Goal: Task Accomplishment & Management: Use online tool/utility

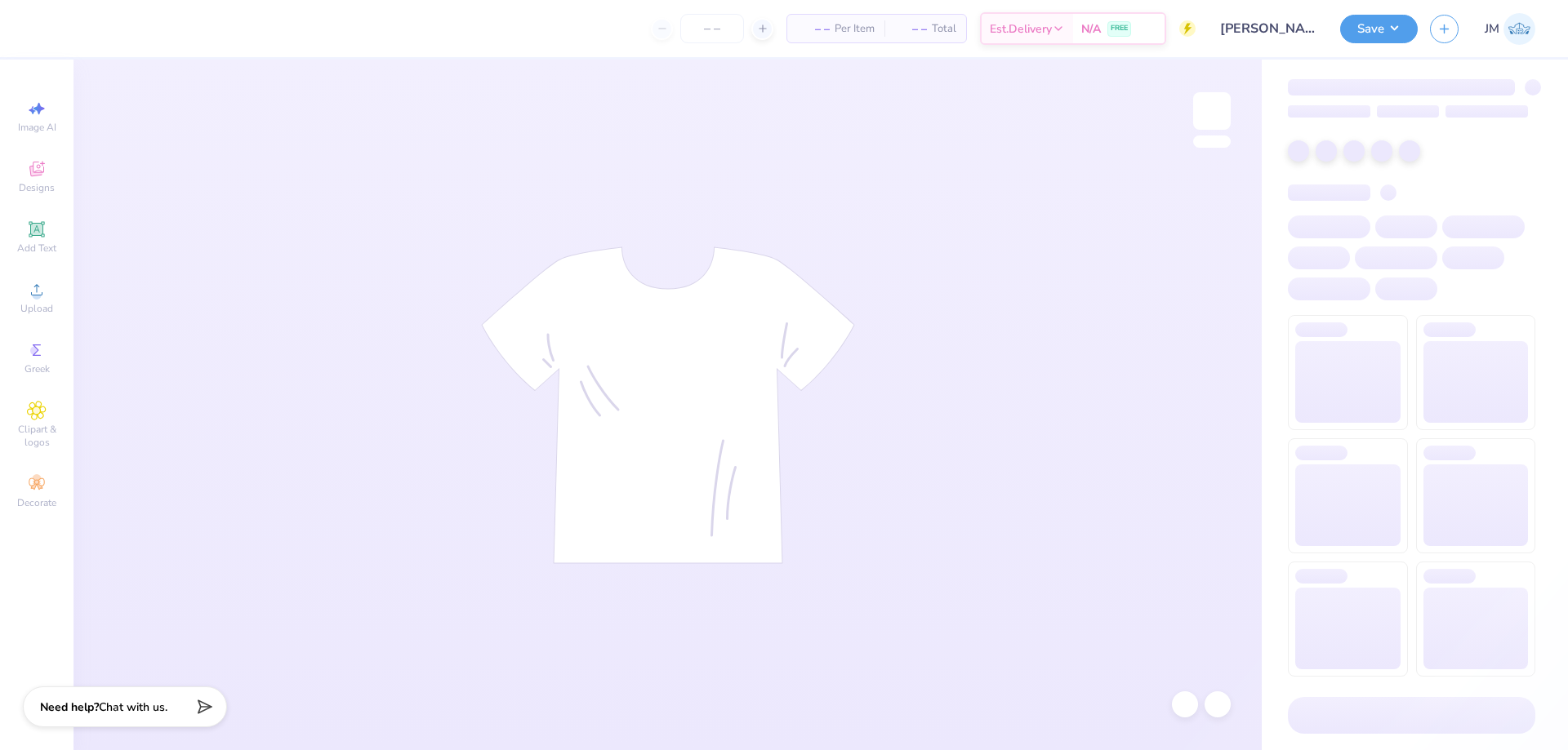
type input "[PERSON_NAME] : [GEOGRAPHIC_DATA]"
type input "24"
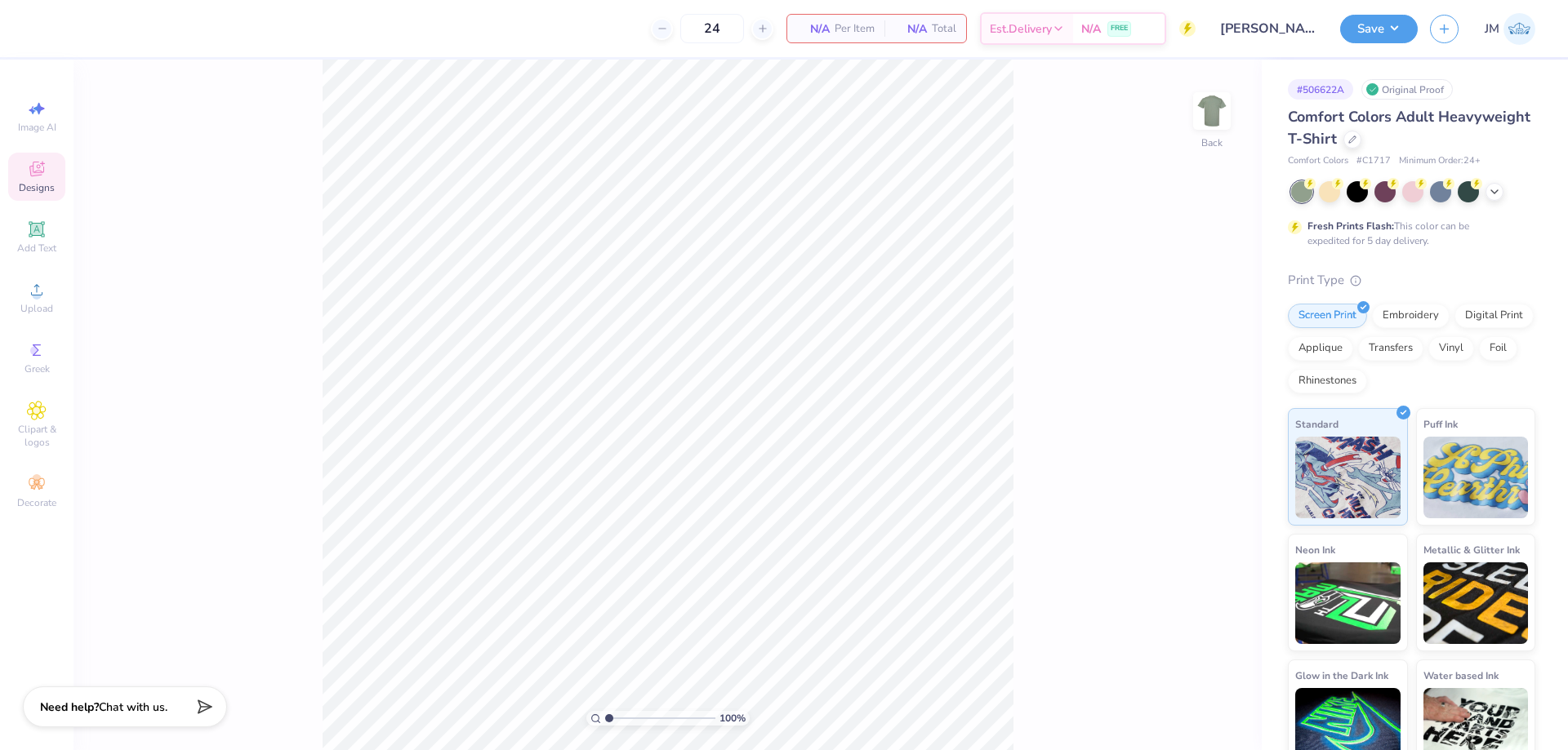
click at [28, 182] on span "Designs" at bounding box center [37, 188] width 36 height 13
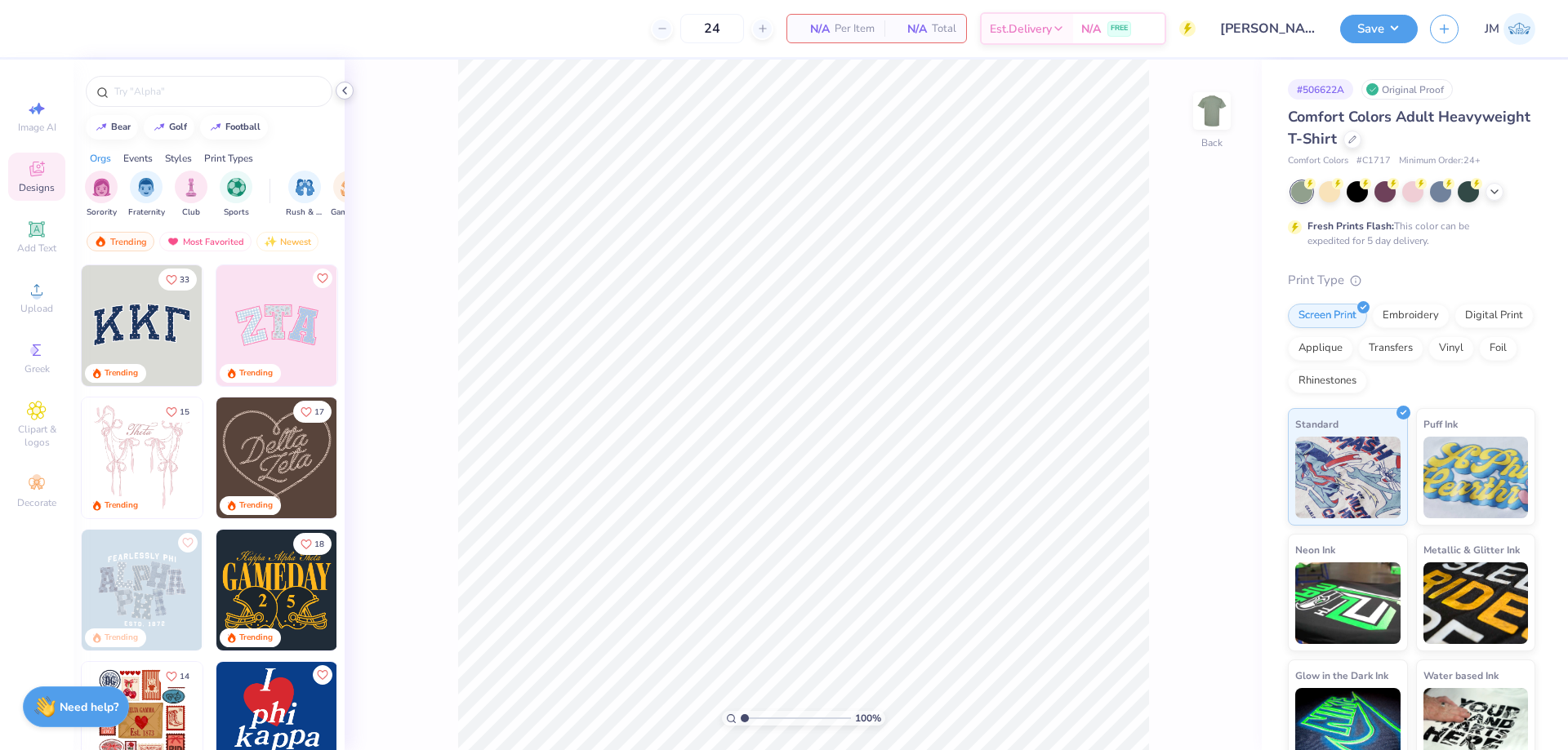
click at [342, 87] on icon at bounding box center [344, 90] width 13 height 13
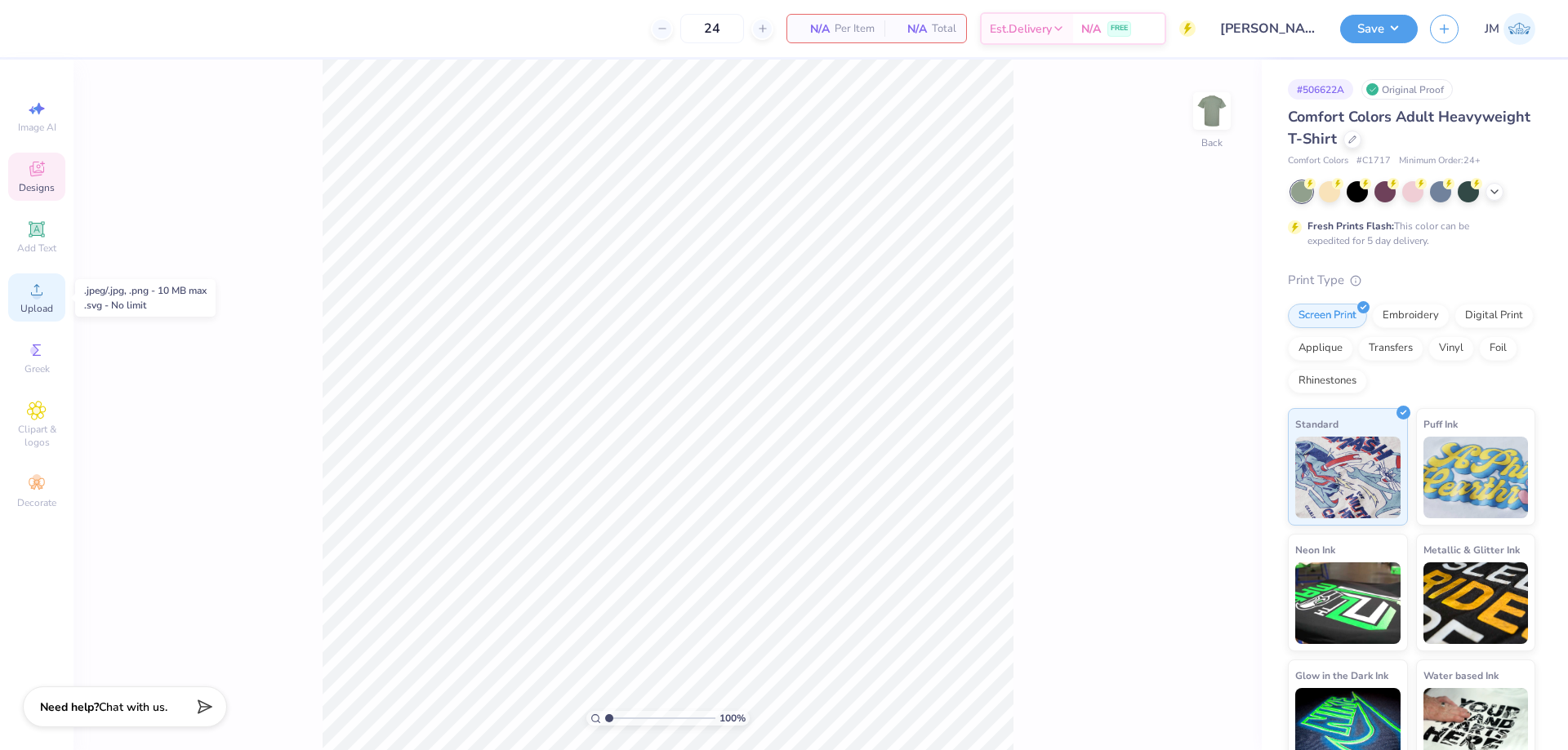
click at [36, 299] on circle at bounding box center [36, 294] width 9 height 9
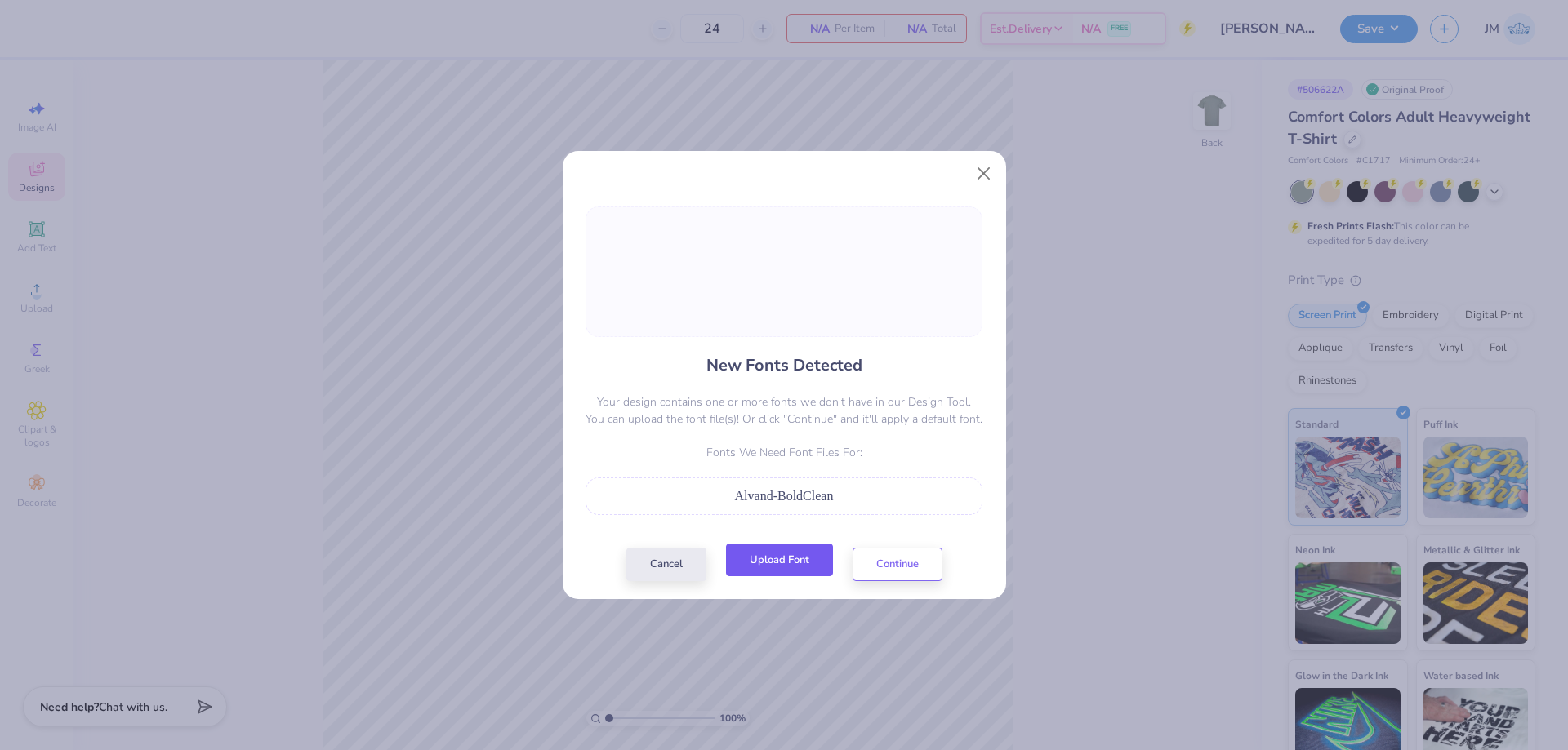
click at [799, 554] on button "Upload Font" at bounding box center [779, 561] width 107 height 34
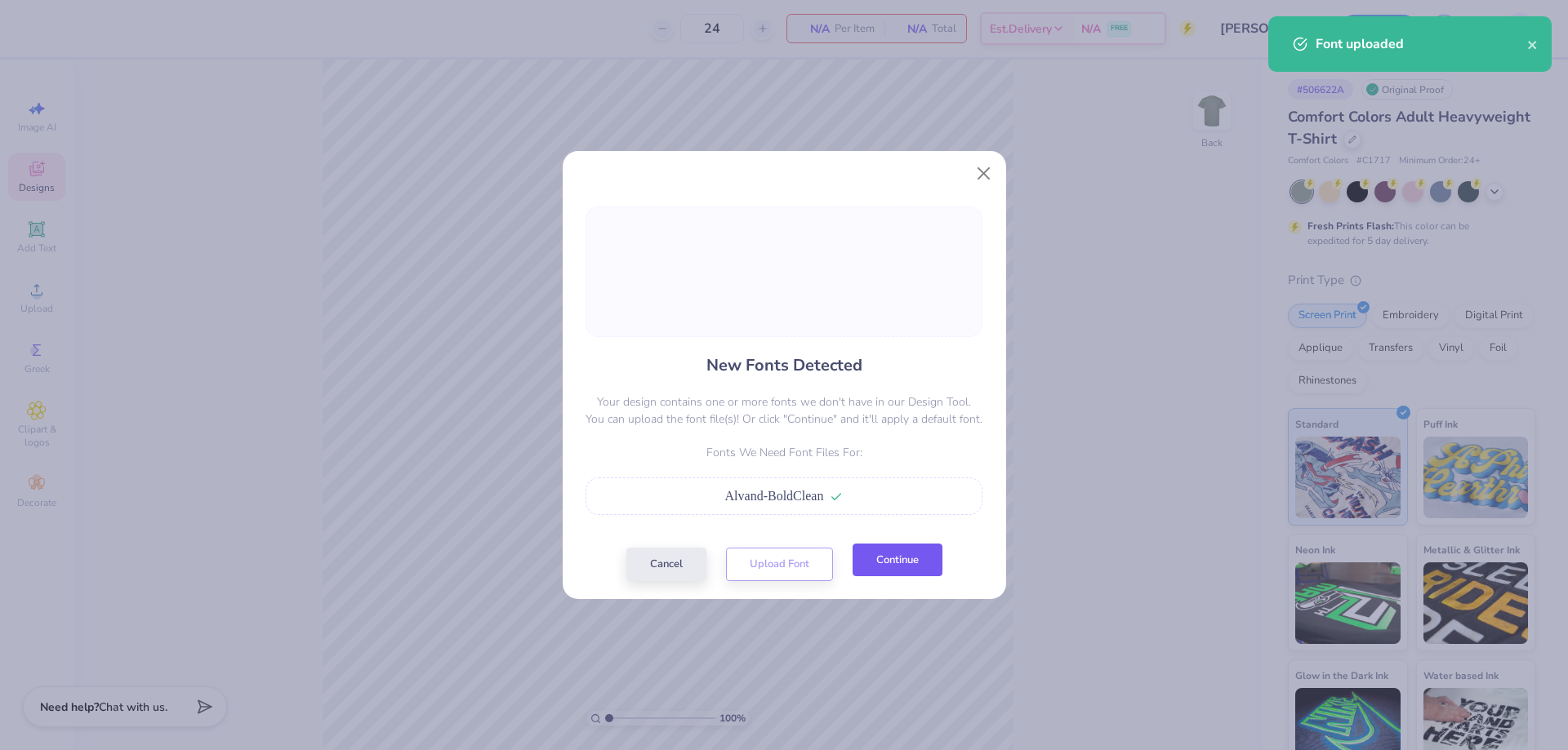
click at [917, 566] on button "Continue" at bounding box center [897, 561] width 90 height 34
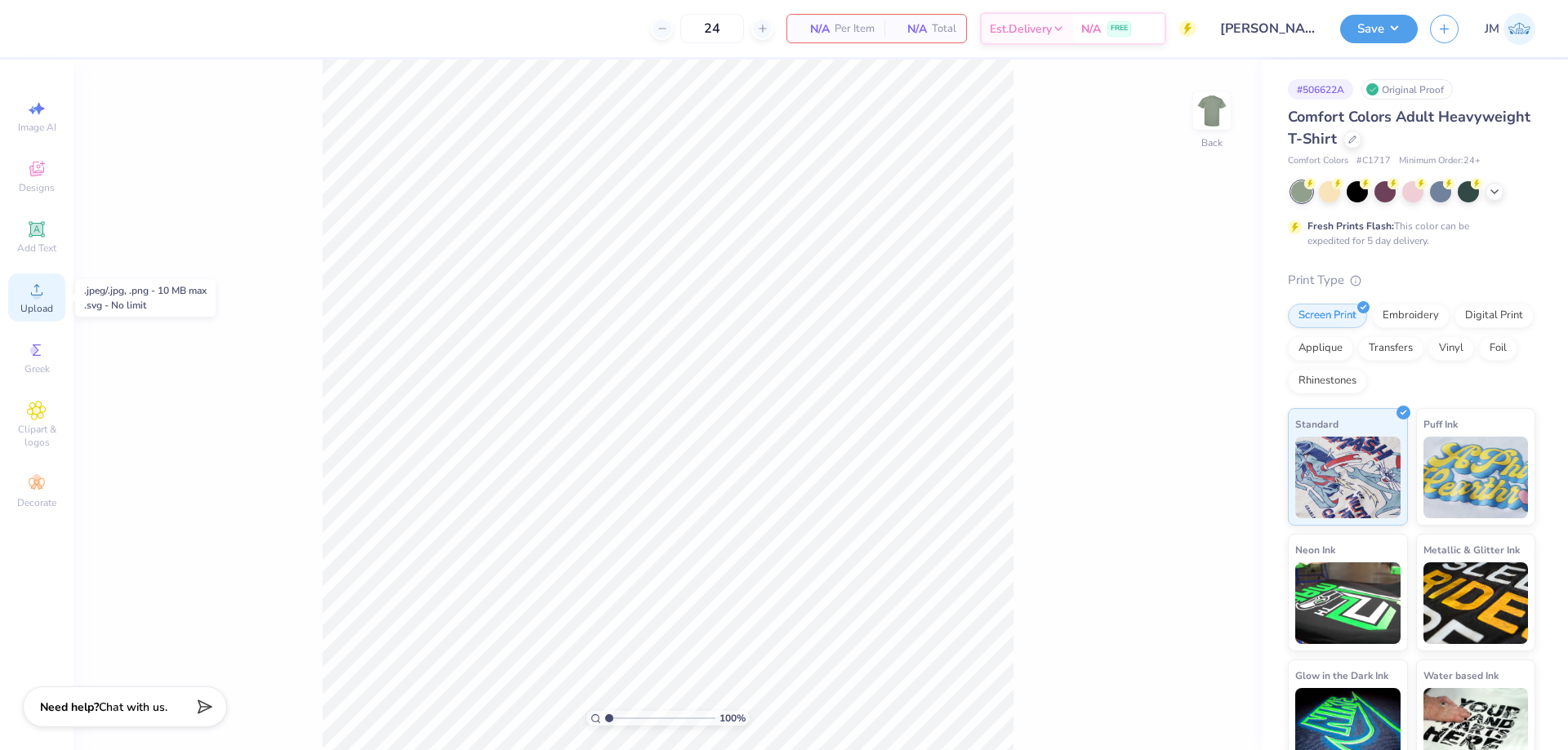
click at [48, 314] on span "Upload" at bounding box center [37, 308] width 33 height 13
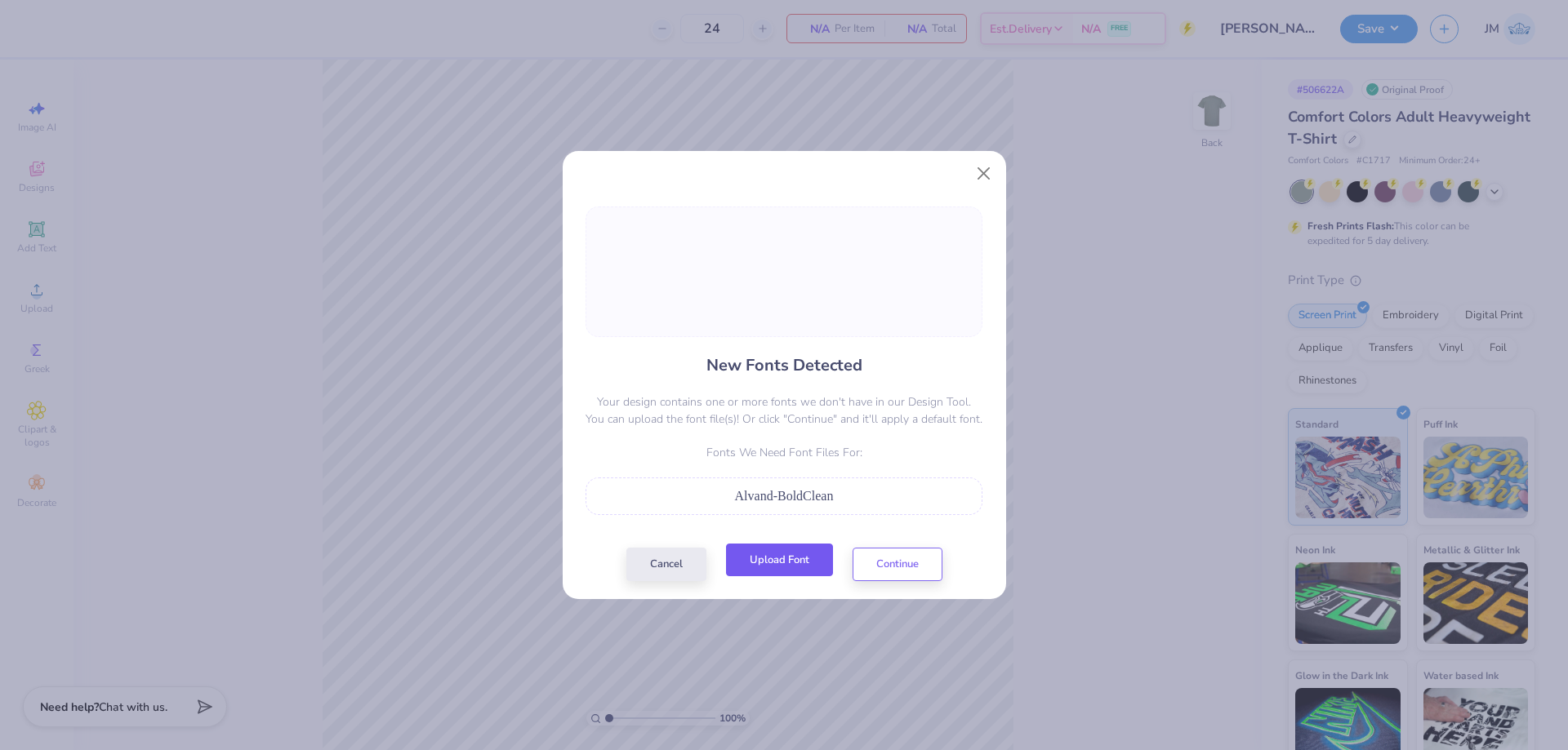
click at [796, 569] on button "Upload Font" at bounding box center [779, 561] width 107 height 34
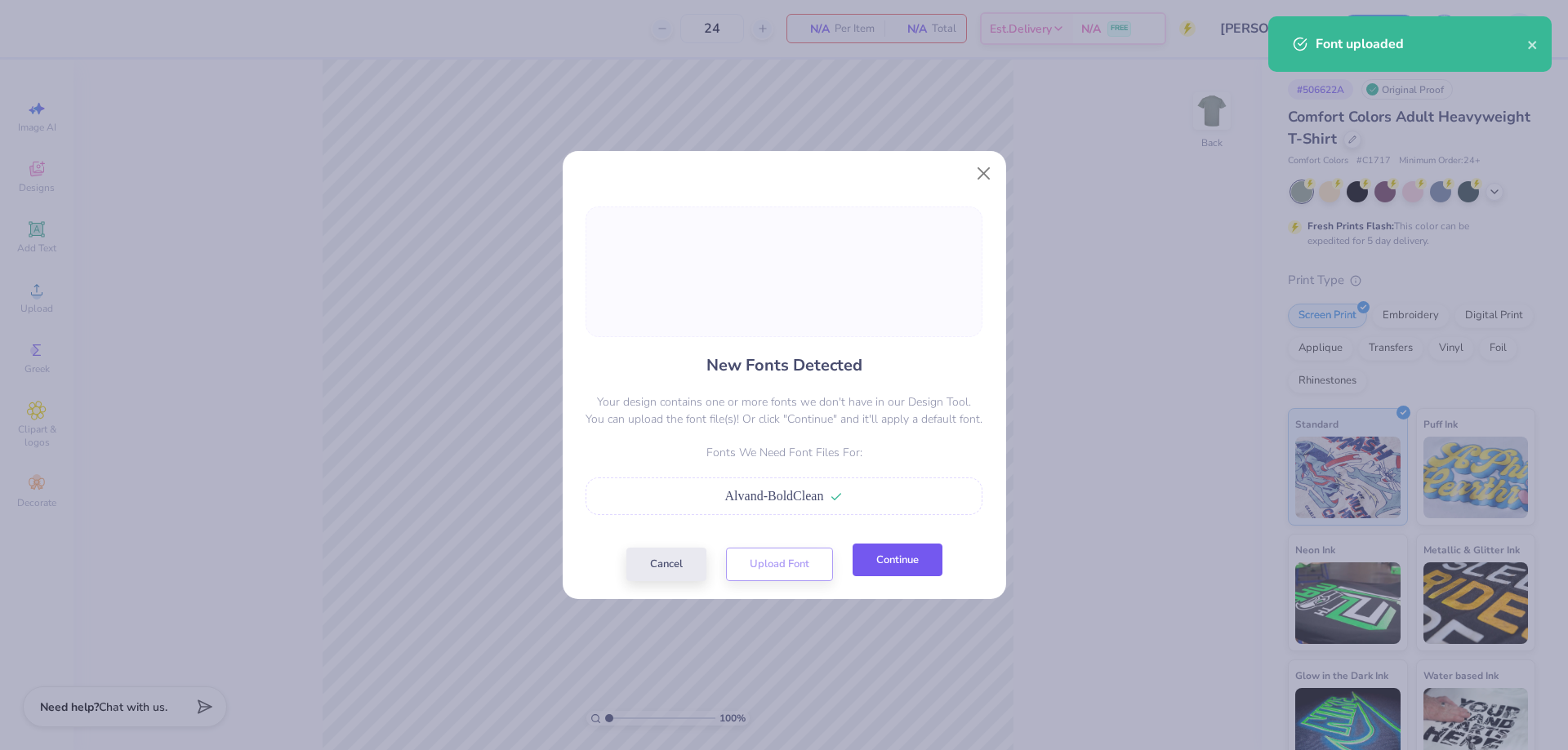
click at [913, 554] on button "Continue" at bounding box center [897, 561] width 90 height 34
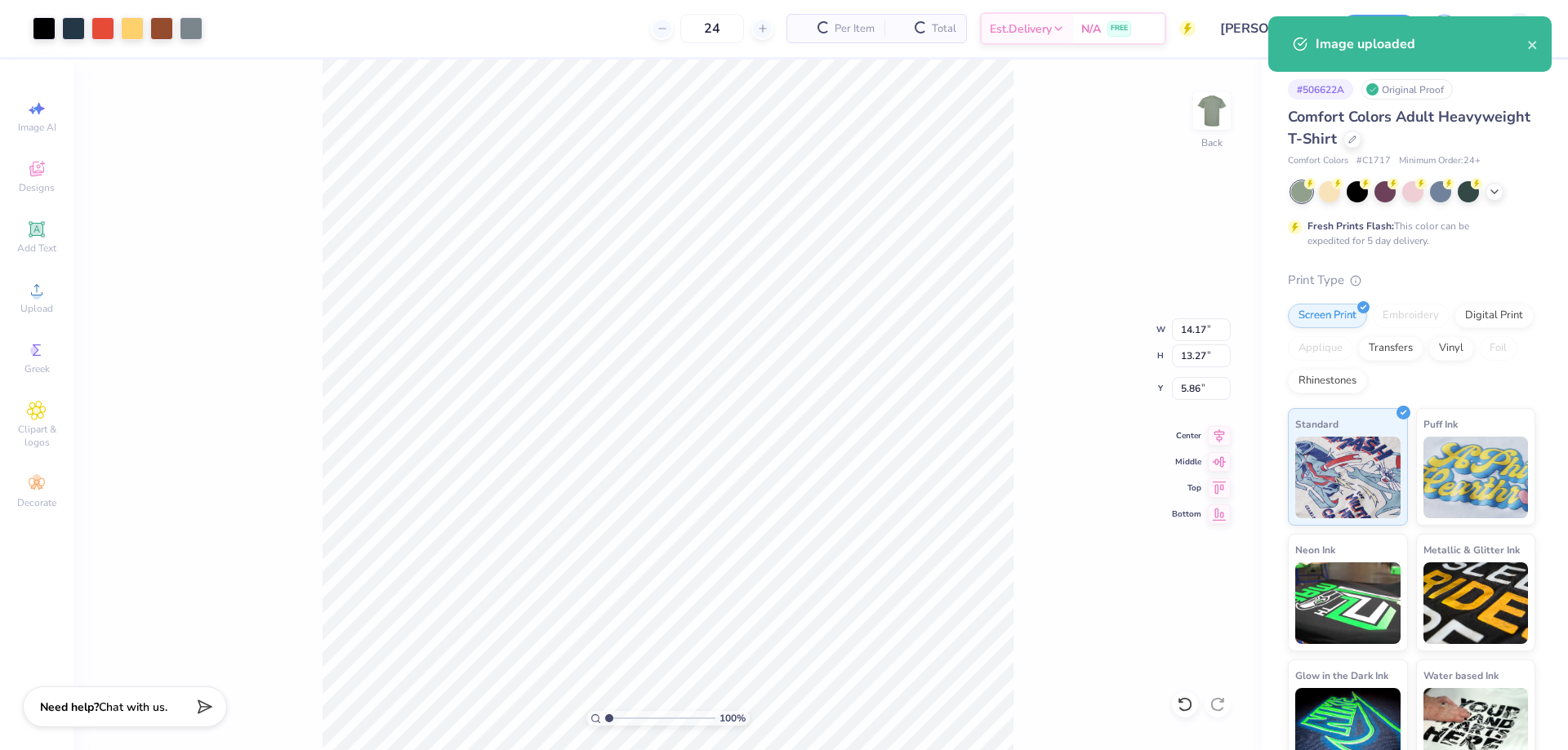
click at [1019, 507] on div "100 % Back W 14.17 14.17 " H 13.27 13.27 " Y 5.86 5.86 " Center [GEOGRAPHIC_DAT…" at bounding box center [666, 405] width 1188 height 691
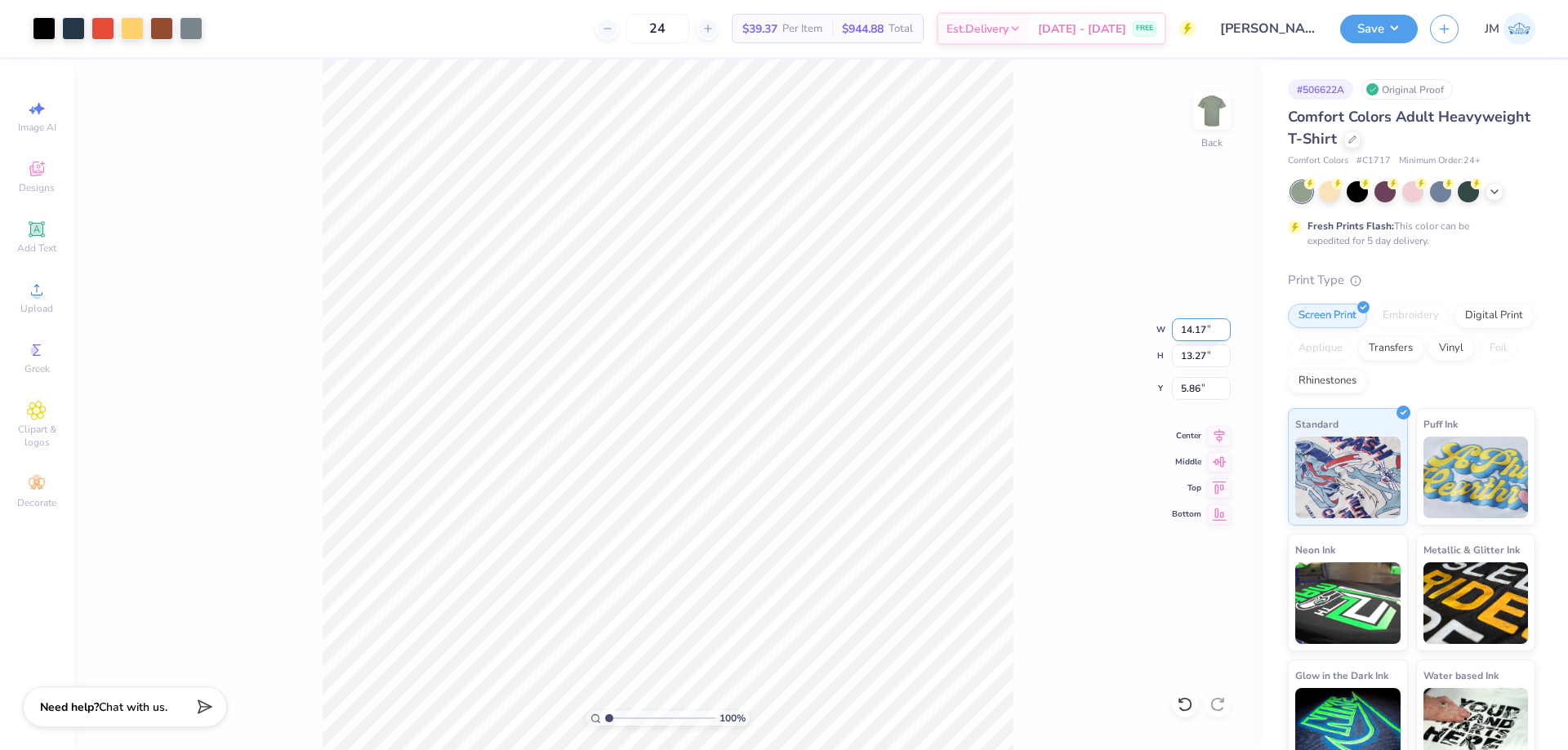
click at [1196, 329] on input "14.17" at bounding box center [1202, 330] width 59 height 23
type input "12.00"
type input "11.24"
click at [1211, 393] on input "6.88" at bounding box center [1202, 388] width 59 height 23
type input "3.00"
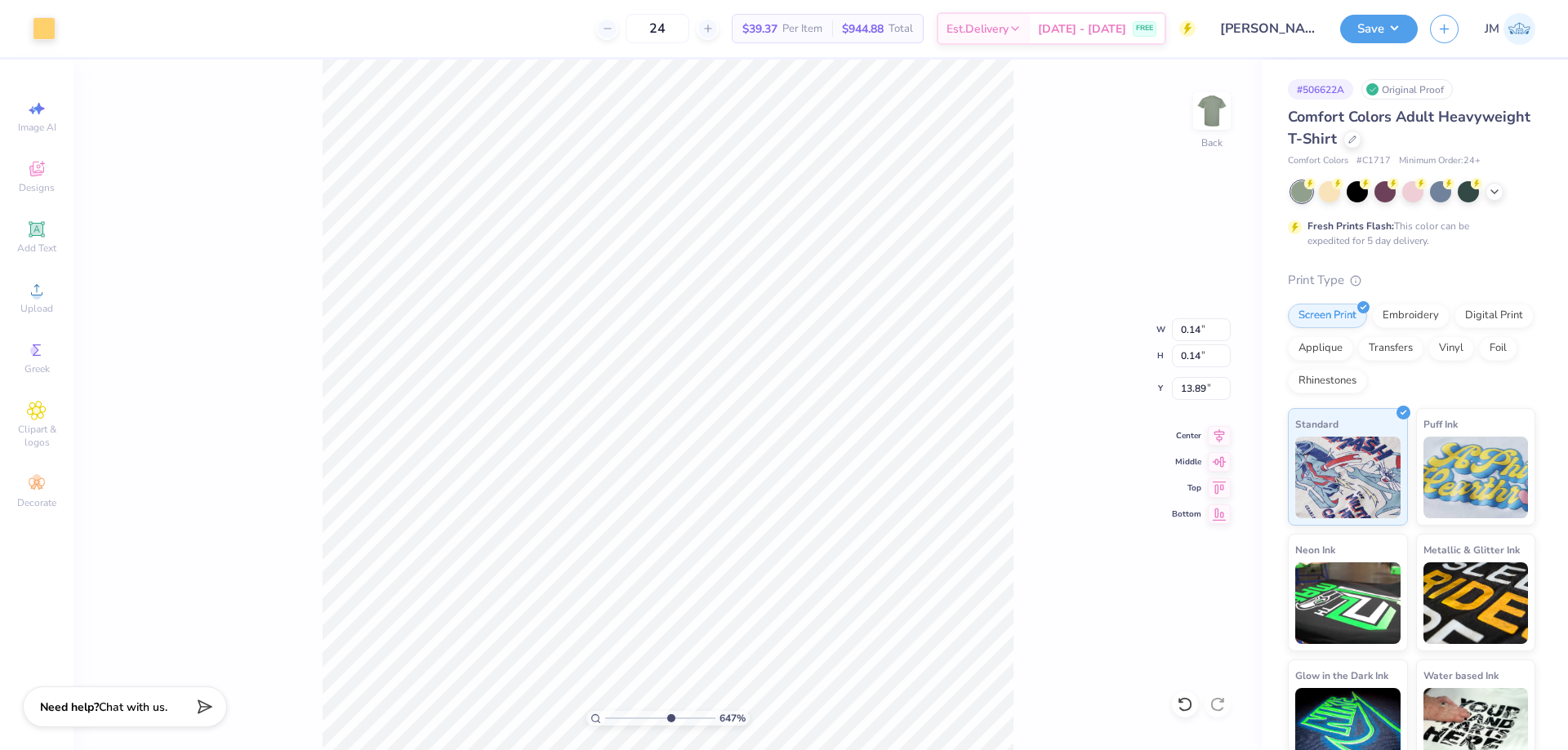
type input "6.47274682746668"
drag, startPoint x: 1206, startPoint y: 361, endPoint x: 1192, endPoint y: 364, distance: 14.3
click at [1192, 363] on input "0.14" at bounding box center [1202, 355] width 59 height 23
type input "0.2"
type input "6.47274682746668"
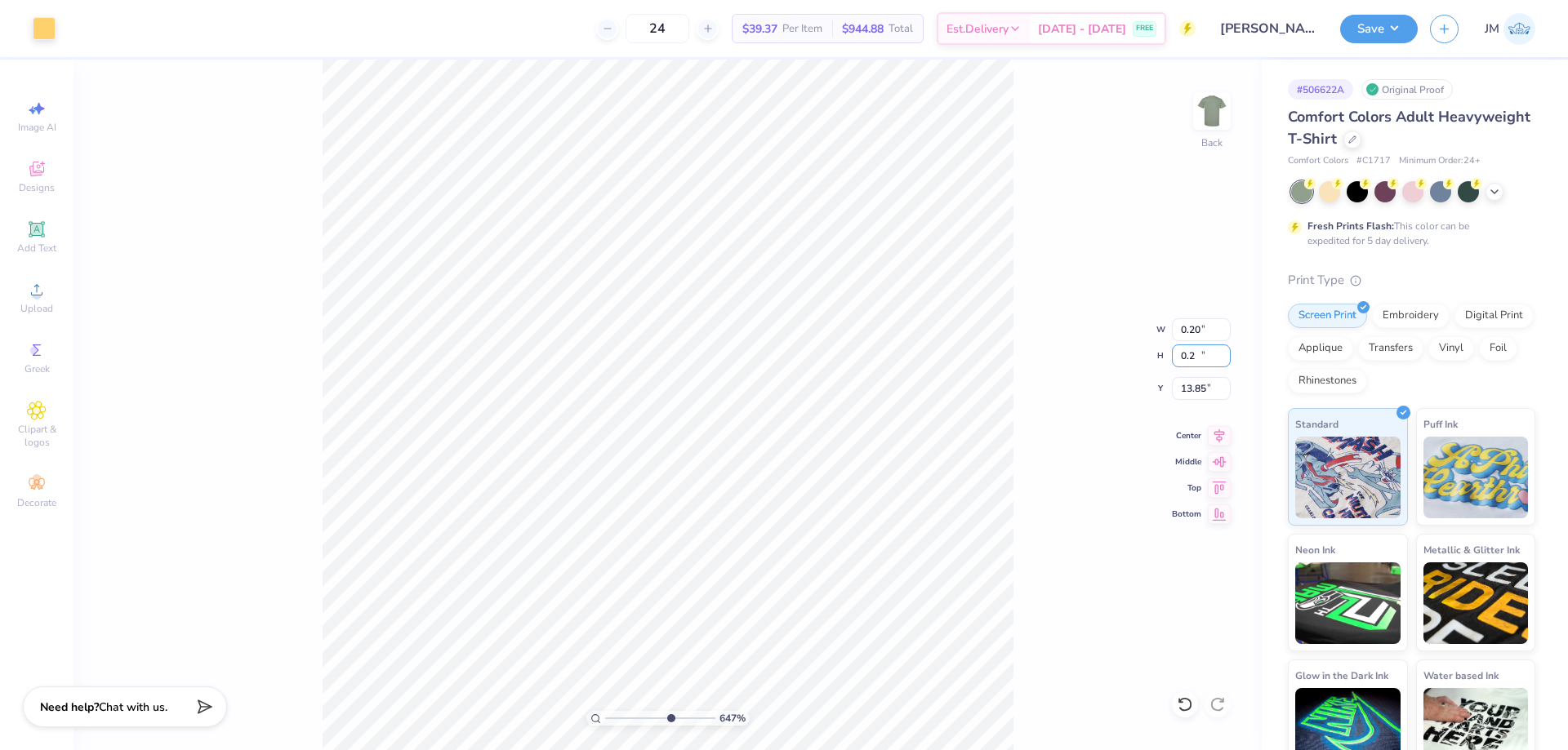
type input "0.20"
type input "13.85"
type input "10"
type input "13.88"
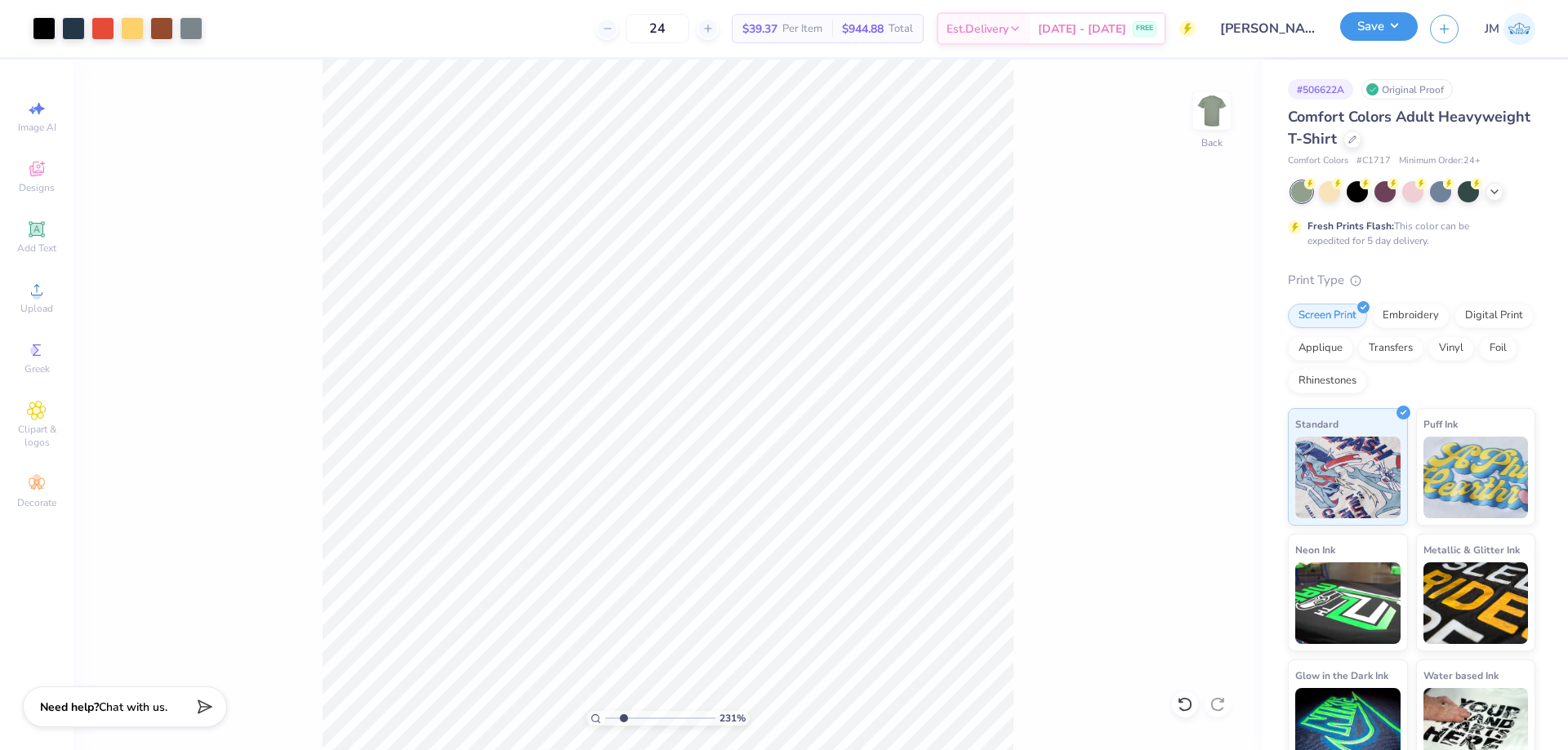
click at [1410, 23] on button "Save" at bounding box center [1378, 26] width 78 height 29
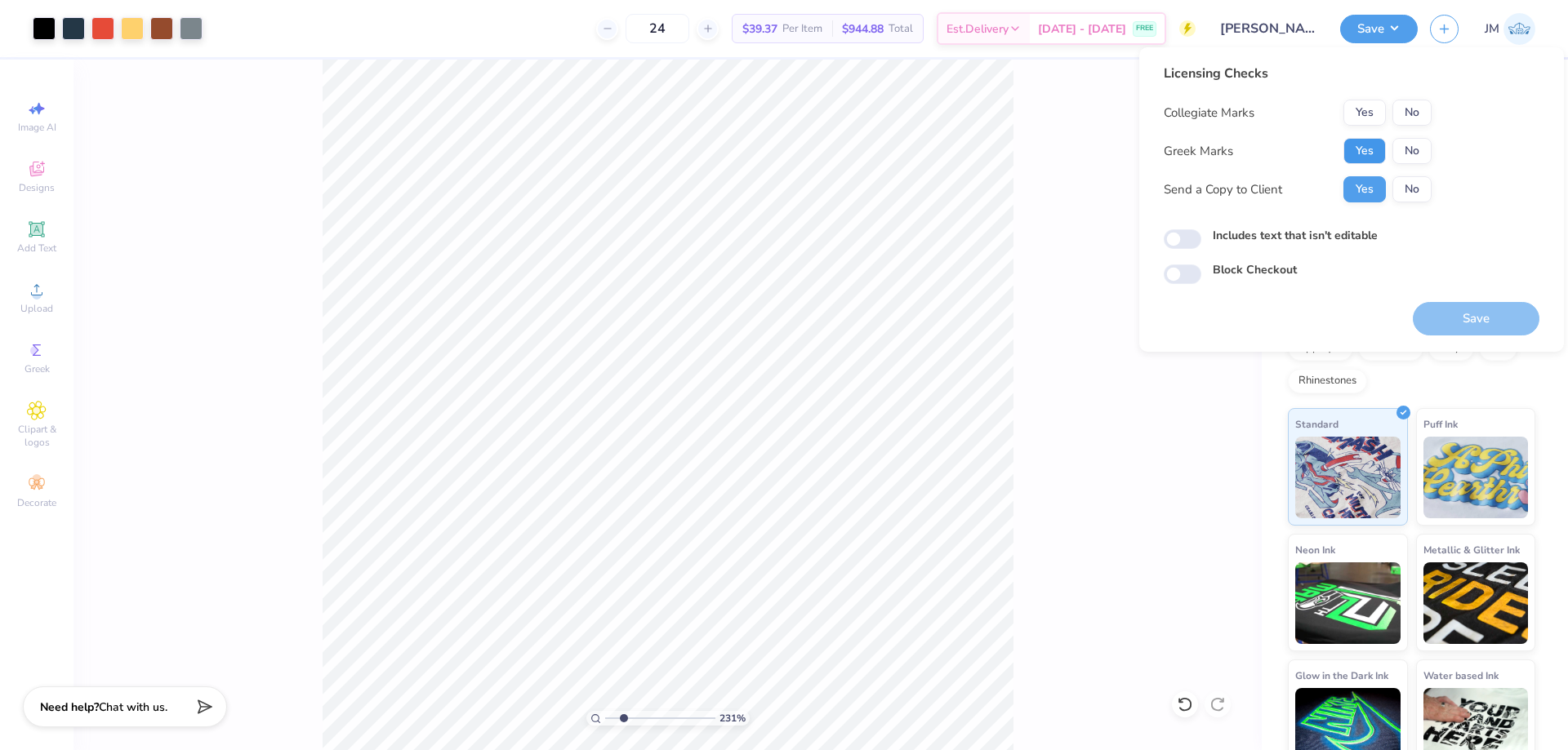
click at [1371, 146] on button "Yes" at bounding box center [1364, 151] width 42 height 26
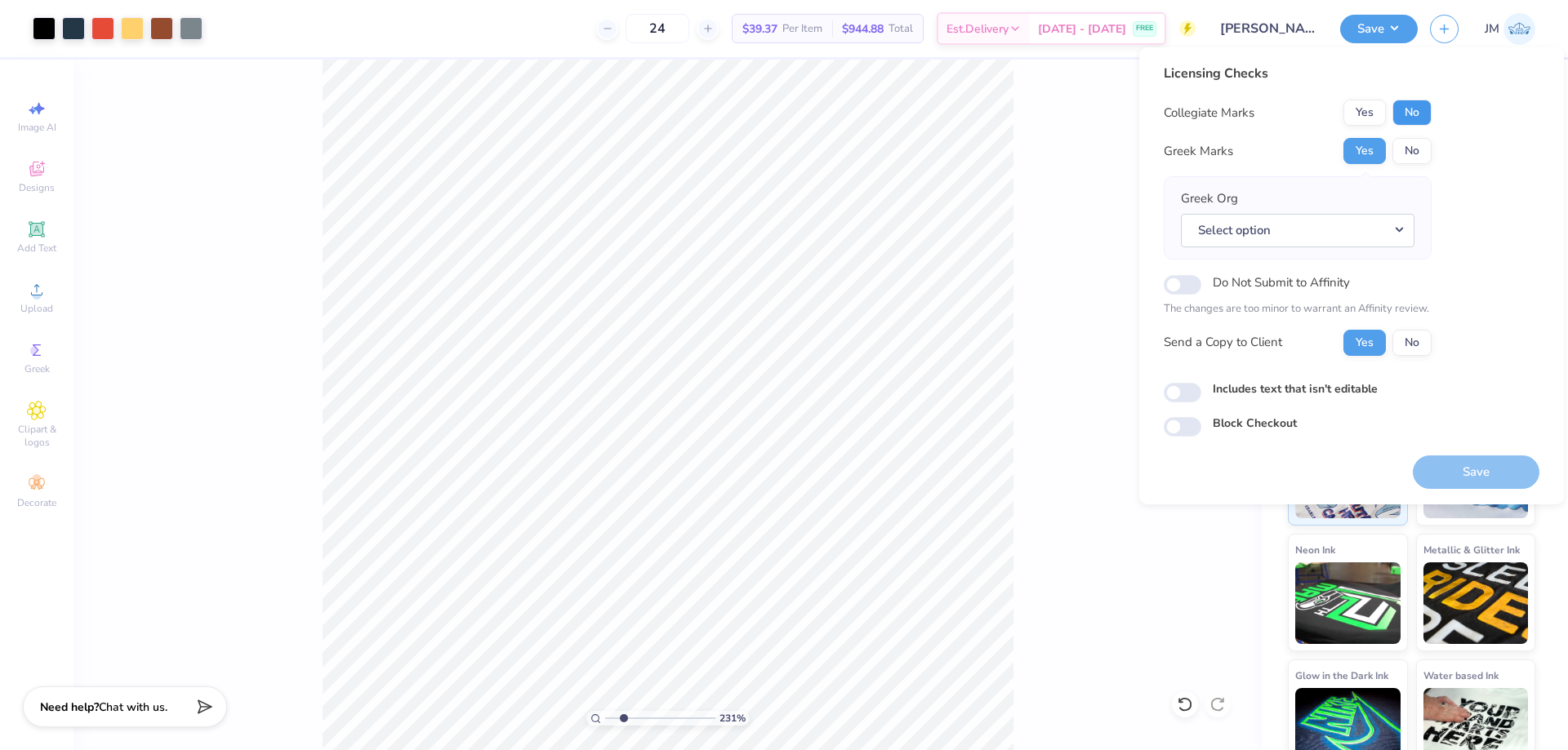
click at [1409, 125] on button "No" at bounding box center [1412, 112] width 39 height 26
drag, startPoint x: 1400, startPoint y: 222, endPoint x: 1396, endPoint y: 243, distance: 21.4
click at [1399, 223] on button "Select option" at bounding box center [1297, 231] width 234 height 34
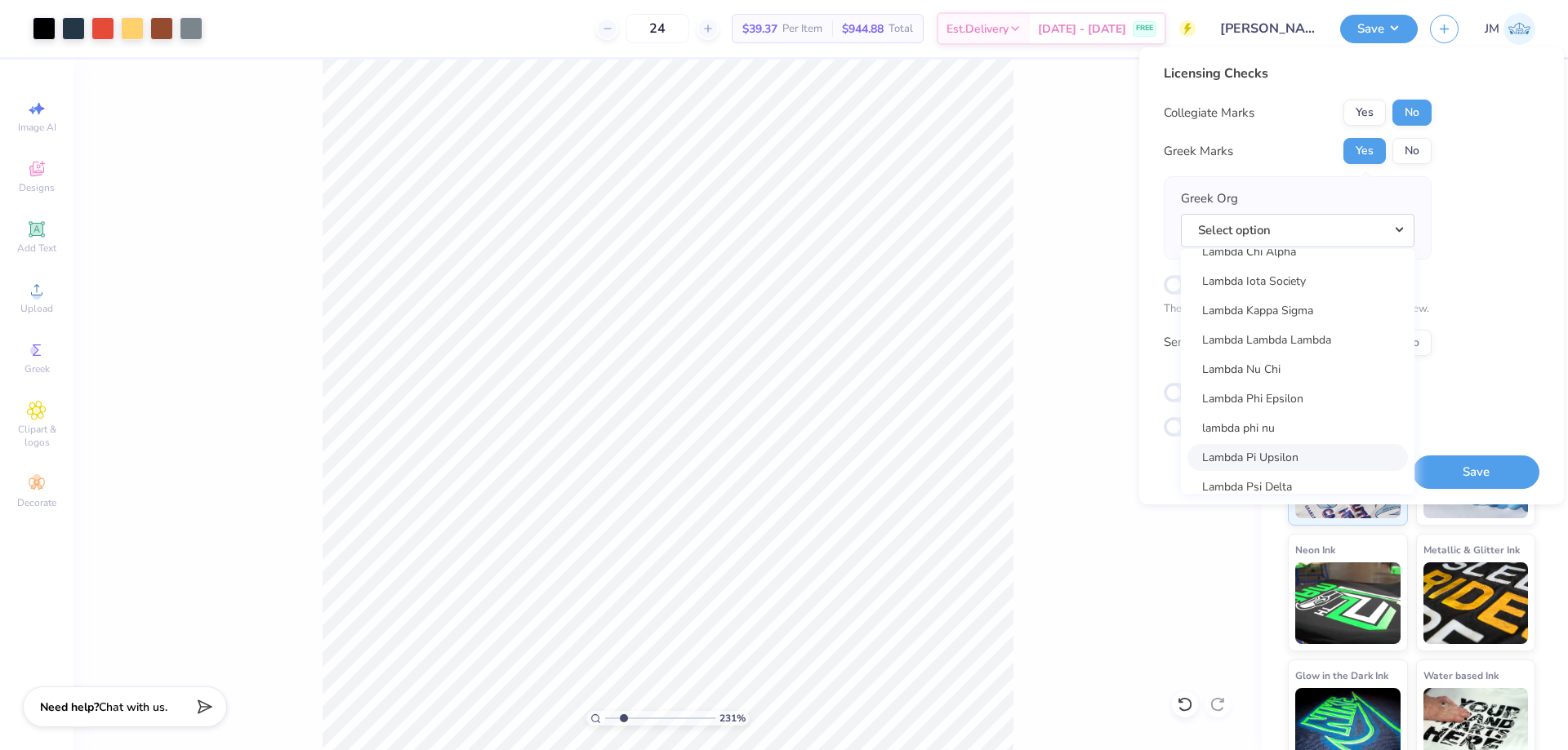
scroll to position [6488, 0]
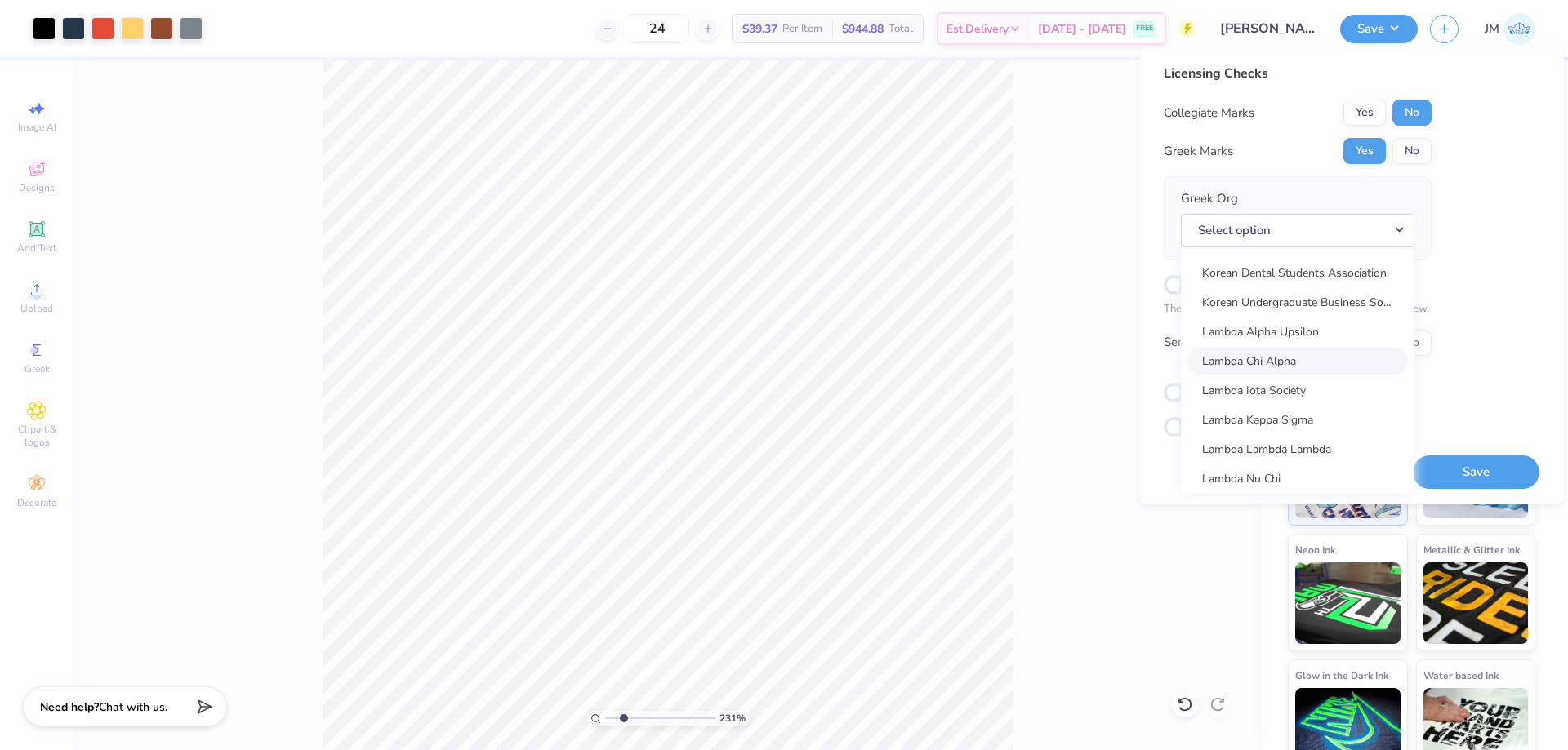
click at [1309, 358] on link "Lambda Chi Alpha" at bounding box center [1296, 360] width 220 height 27
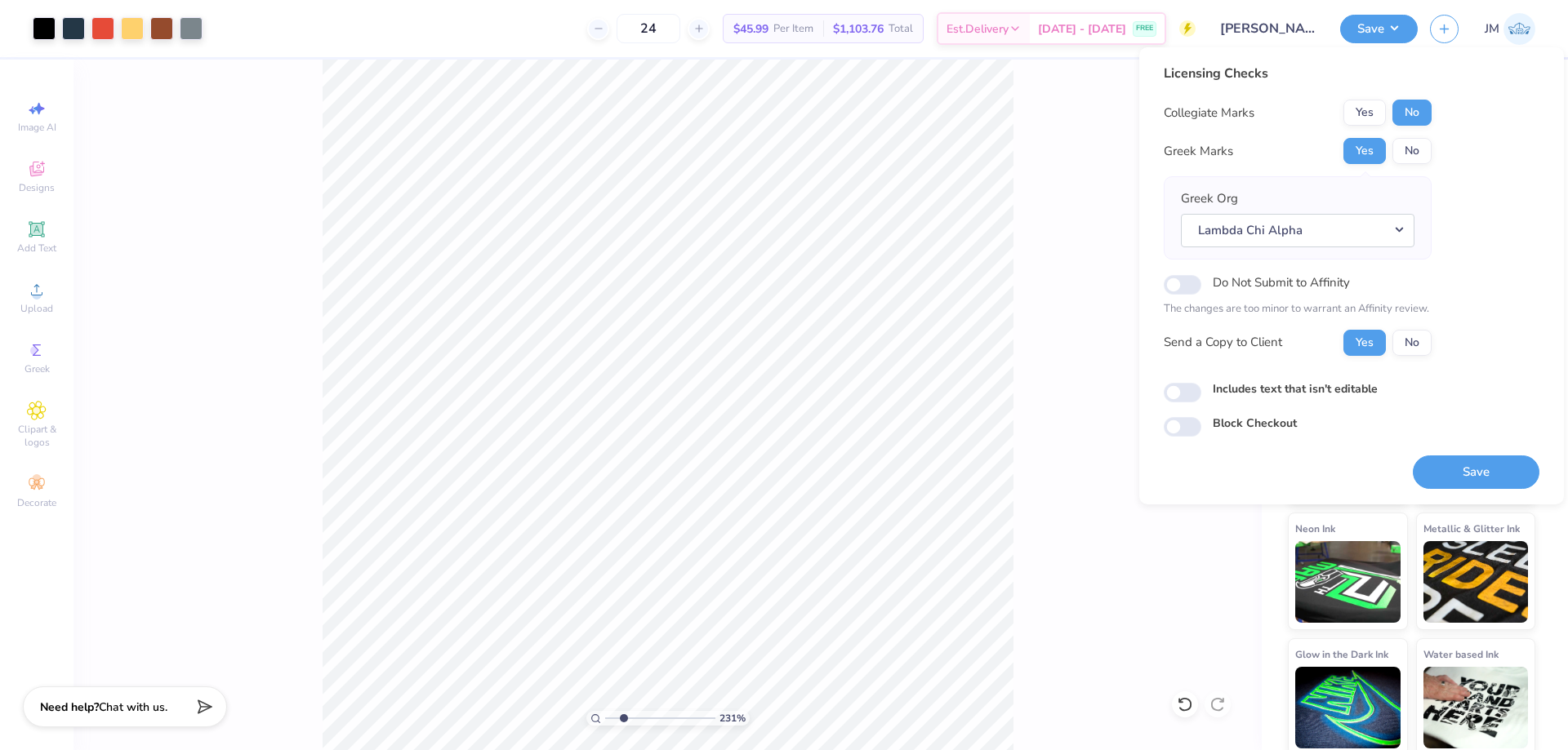
scroll to position [27, 0]
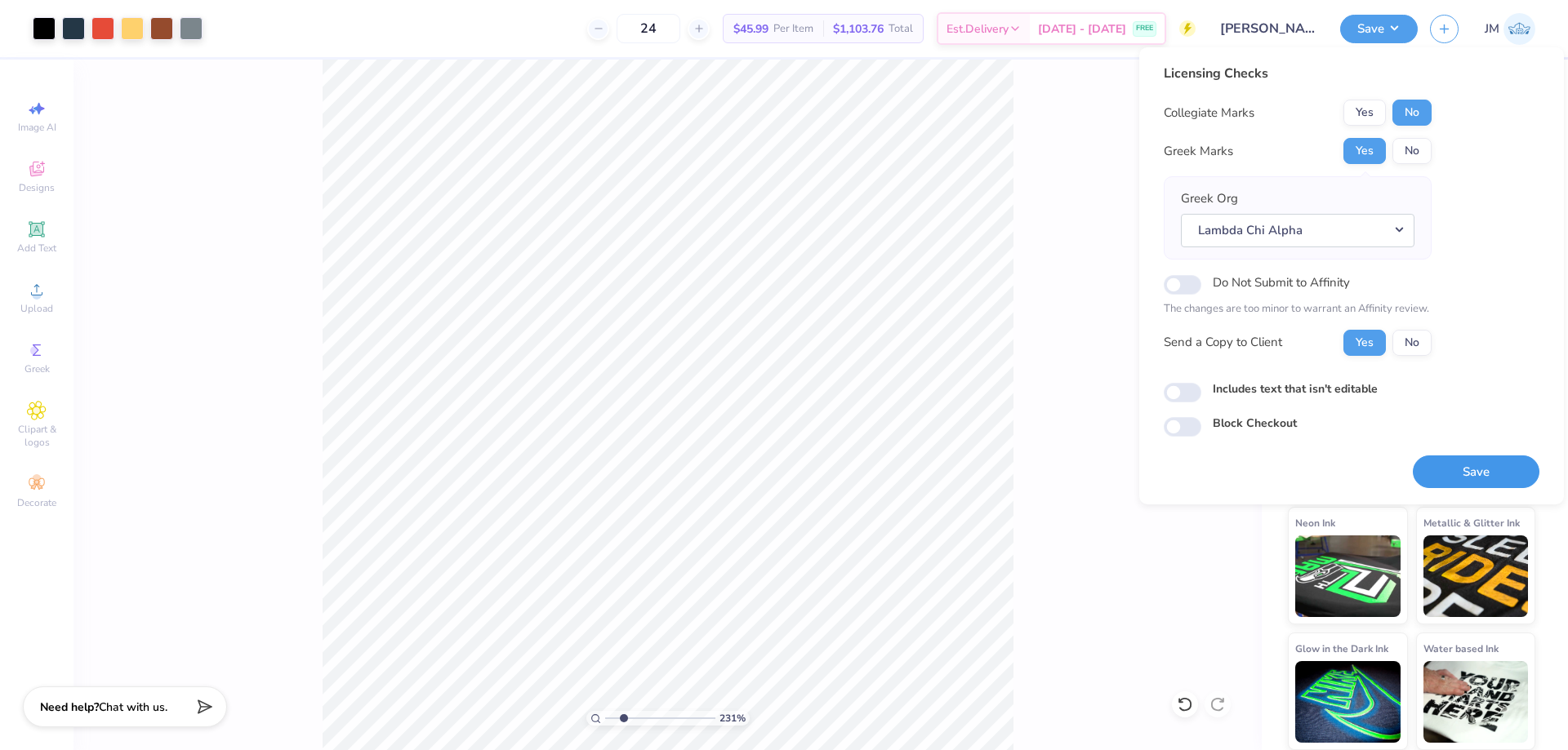
click at [1478, 474] on button "Save" at bounding box center [1476, 472] width 126 height 34
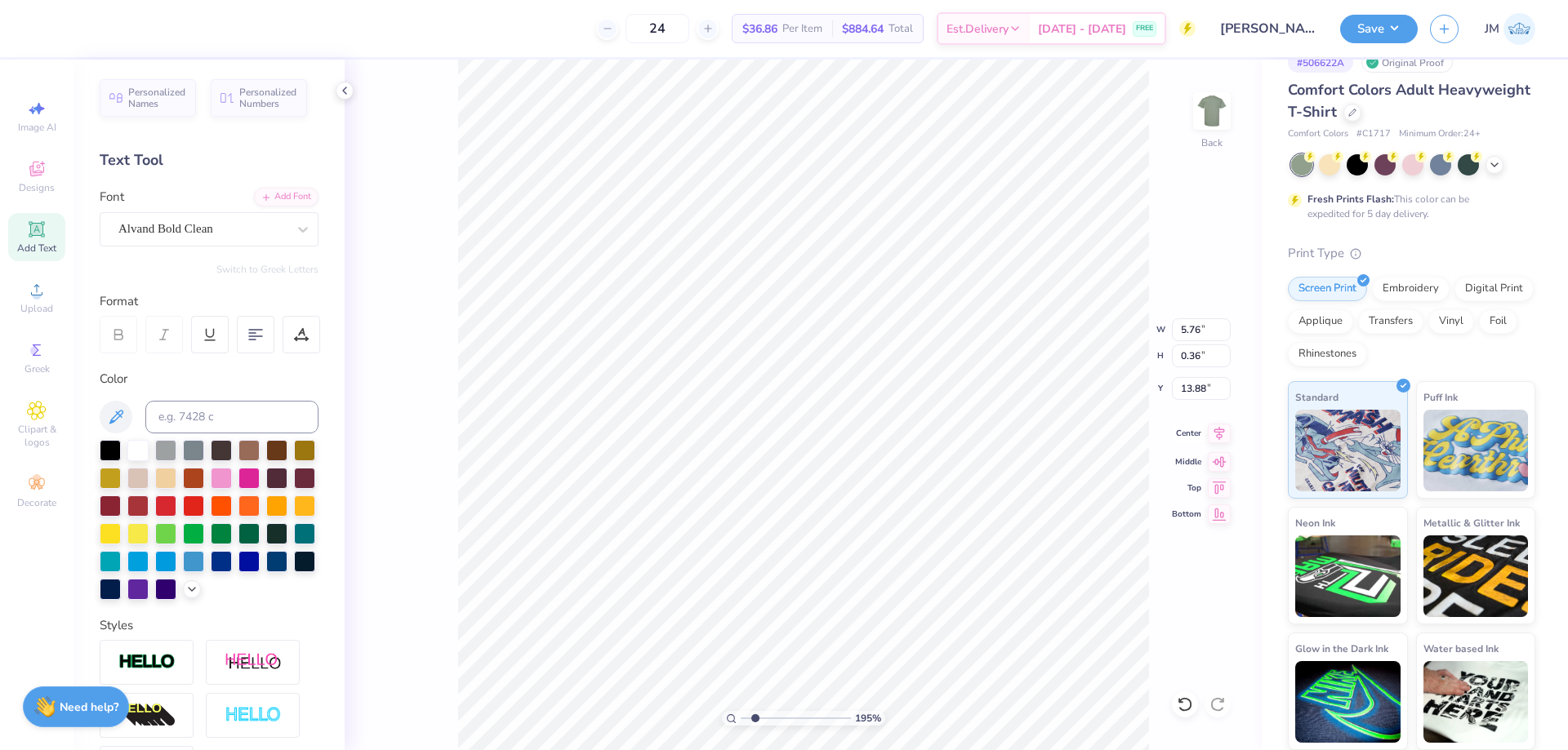
click at [1222, 431] on icon at bounding box center [1218, 433] width 23 height 20
click at [1214, 436] on icon at bounding box center [1218, 433] width 23 height 20
type input "1.94838377767887"
type input "3.37"
type input "13.07"
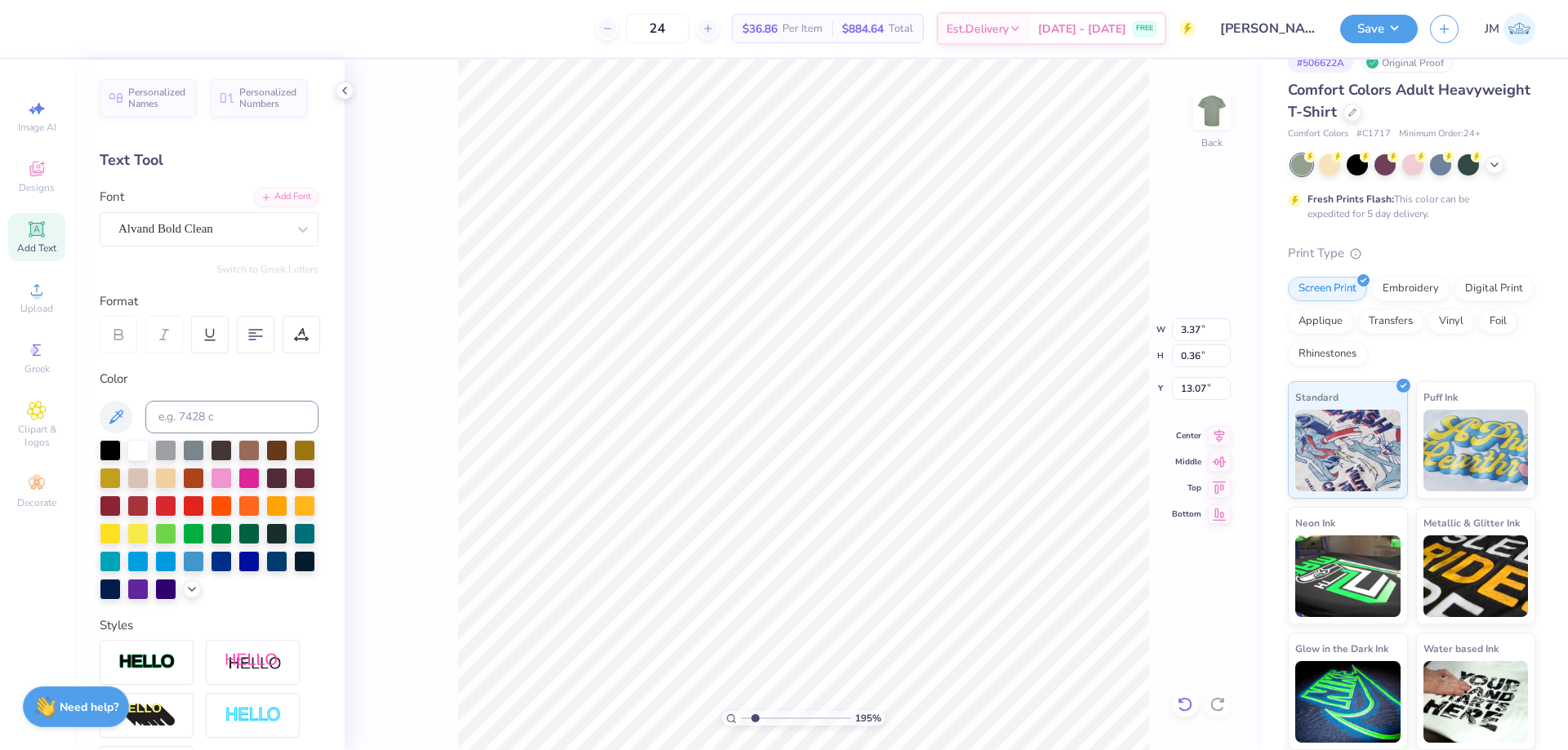
click at [1184, 701] on icon at bounding box center [1185, 704] width 17 height 17
type input "1.94838377767887"
type input "12.98"
click at [1218, 437] on icon at bounding box center [1219, 433] width 11 height 14
click at [1219, 433] on icon at bounding box center [1219, 433] width 11 height 14
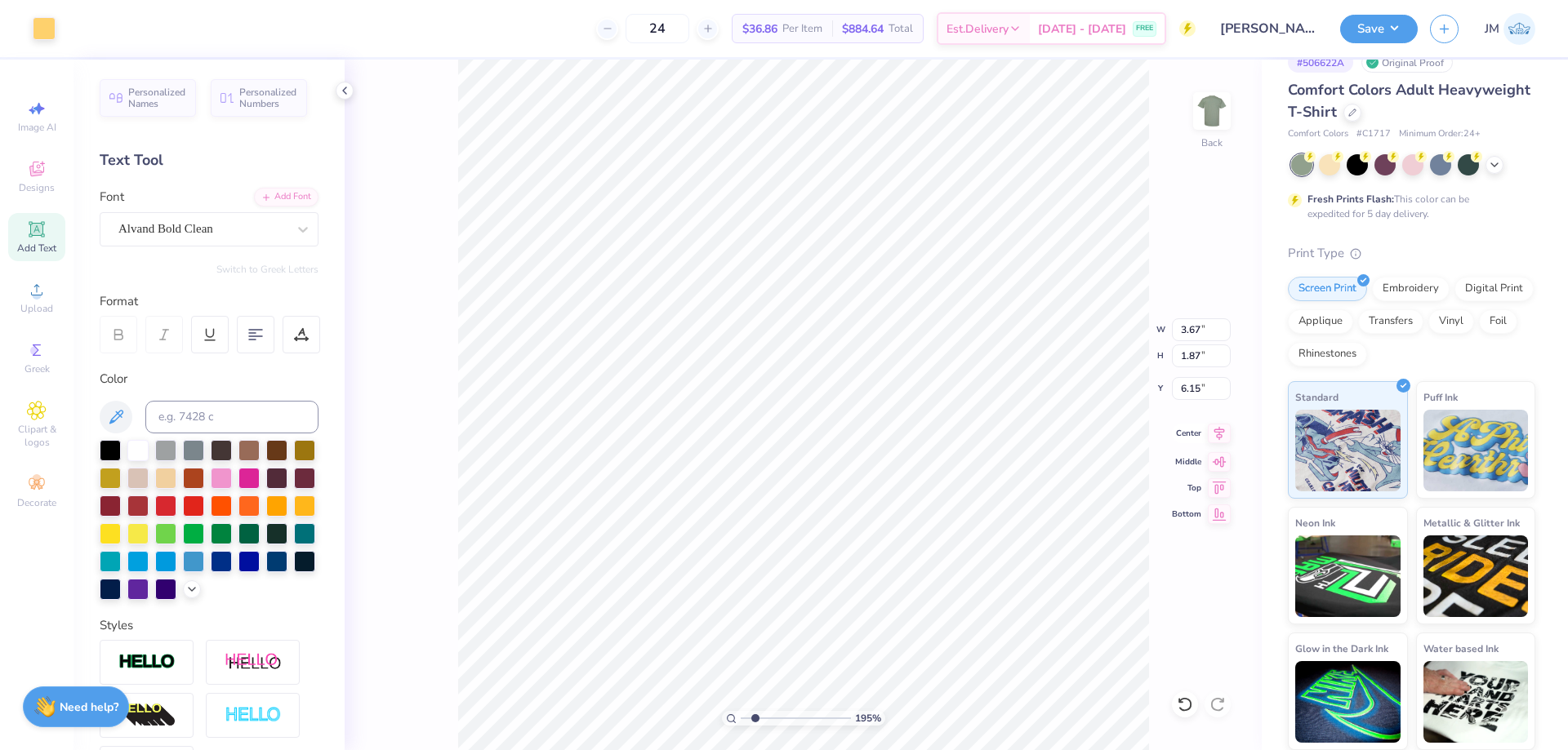
click at [1218, 432] on icon at bounding box center [1218, 433] width 23 height 20
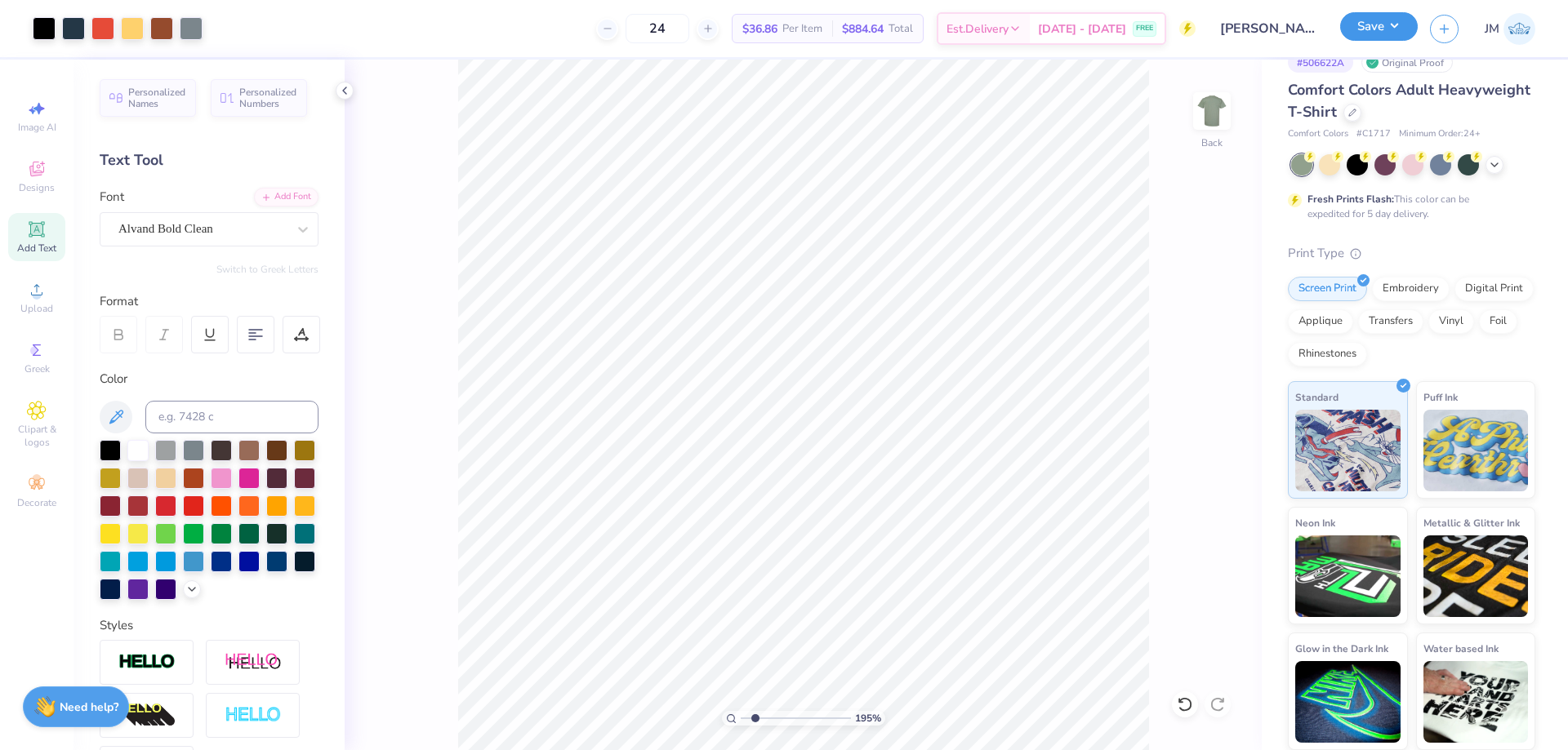
click at [1389, 31] on button "Save" at bounding box center [1378, 26] width 78 height 29
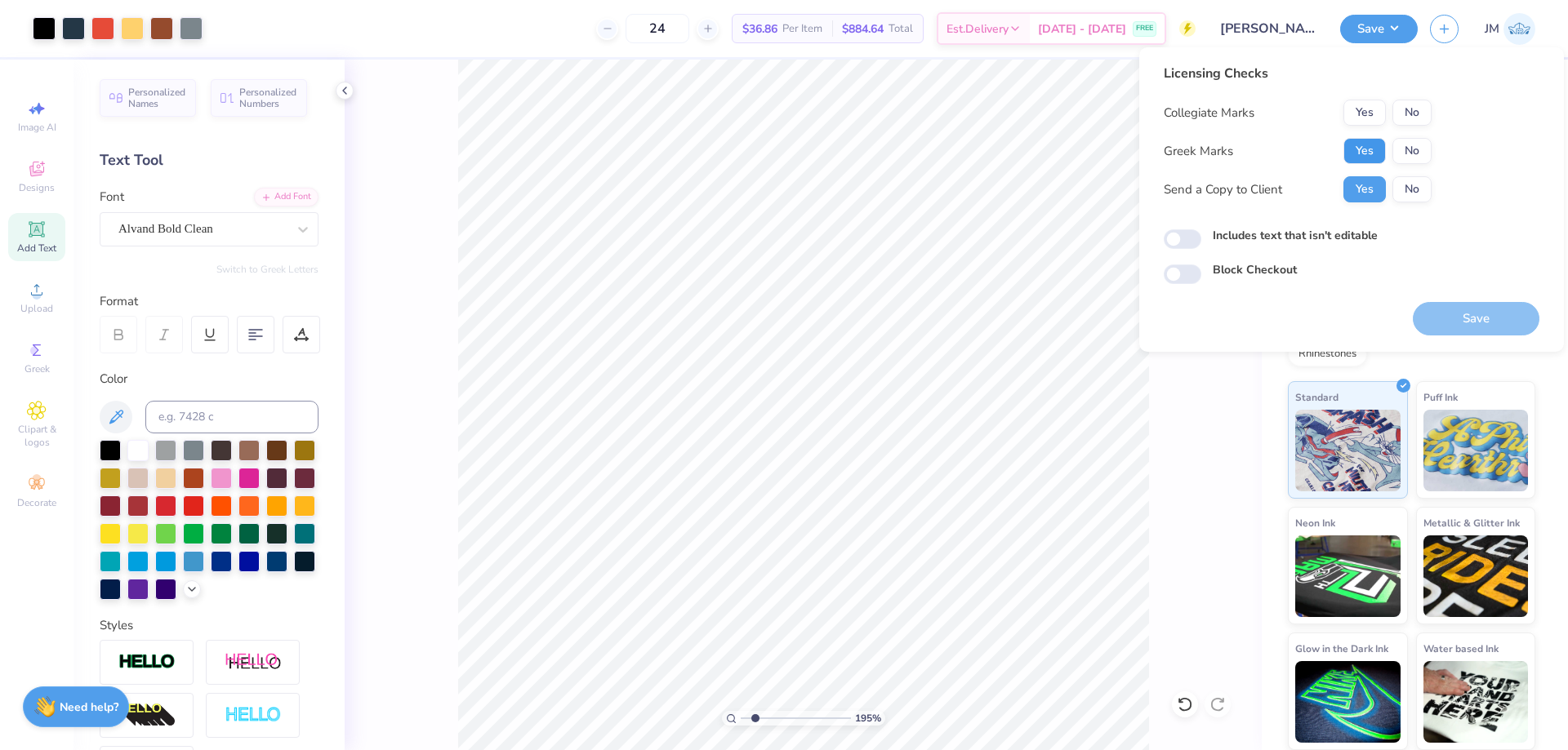
click at [1375, 143] on button "Yes" at bounding box center [1364, 151] width 42 height 26
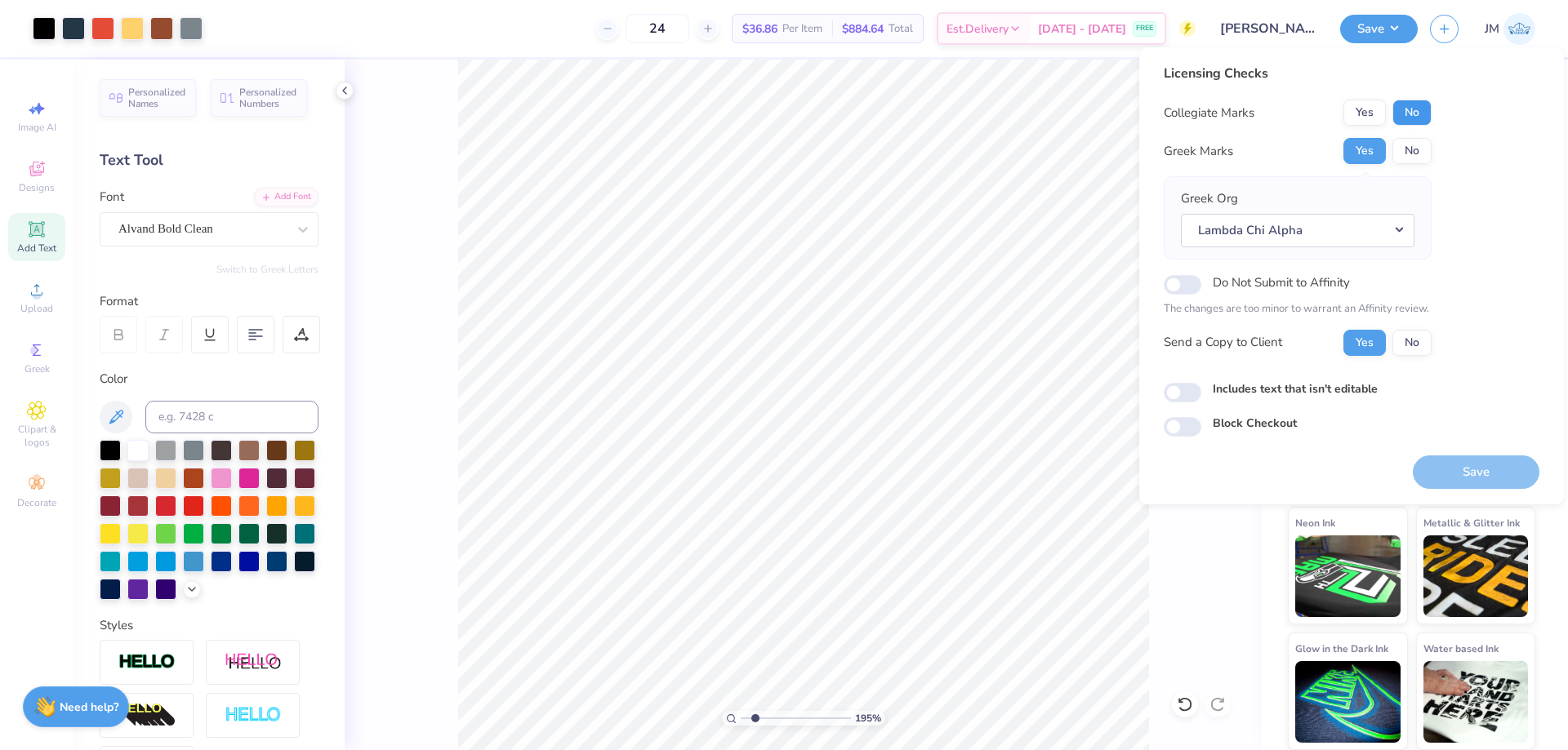
click at [1423, 115] on button "No" at bounding box center [1412, 112] width 39 height 26
click at [1421, 465] on button "Save" at bounding box center [1476, 472] width 126 height 34
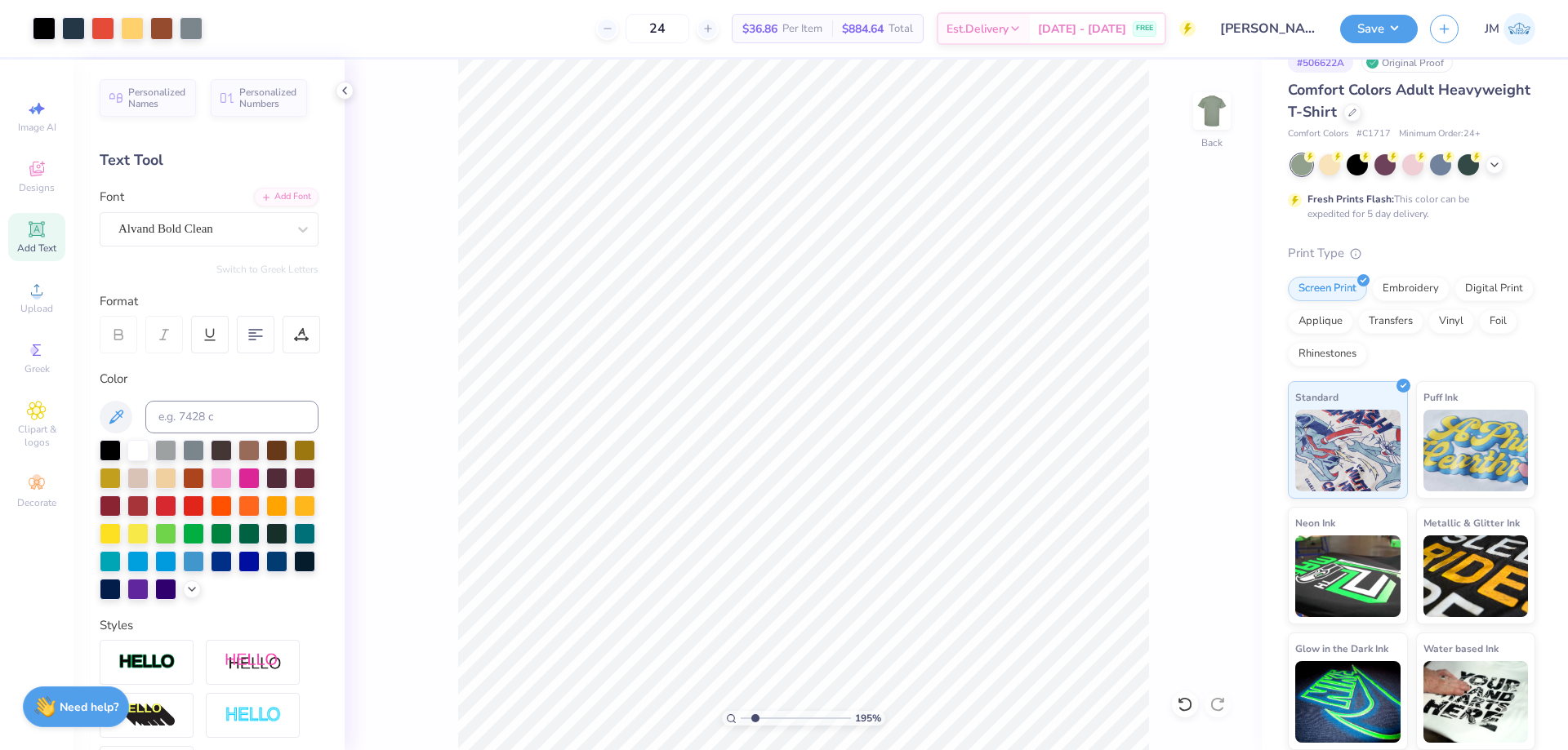
type input "1.94838377767887"
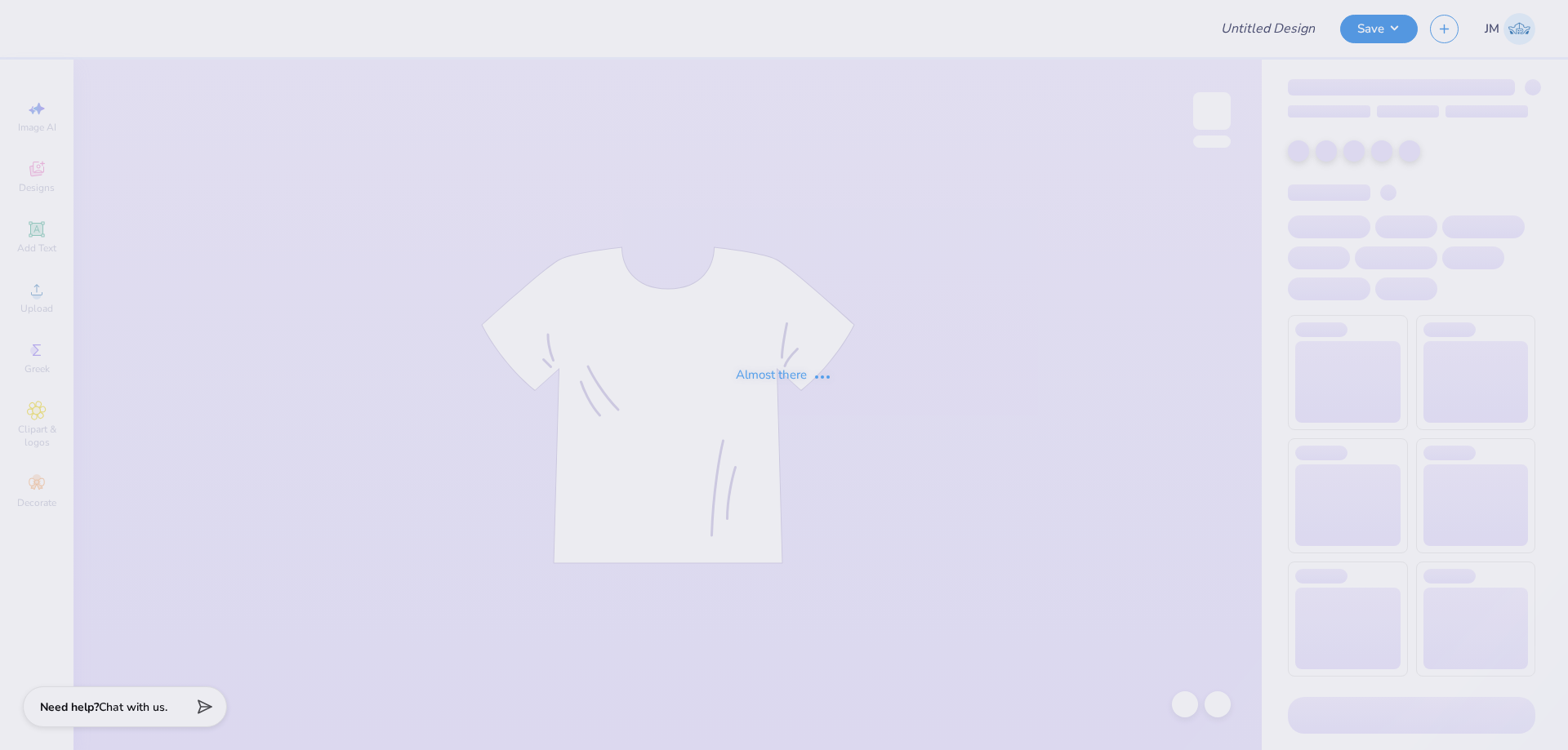
type input "[PERSON_NAME] : [GEOGRAPHIC_DATA]"
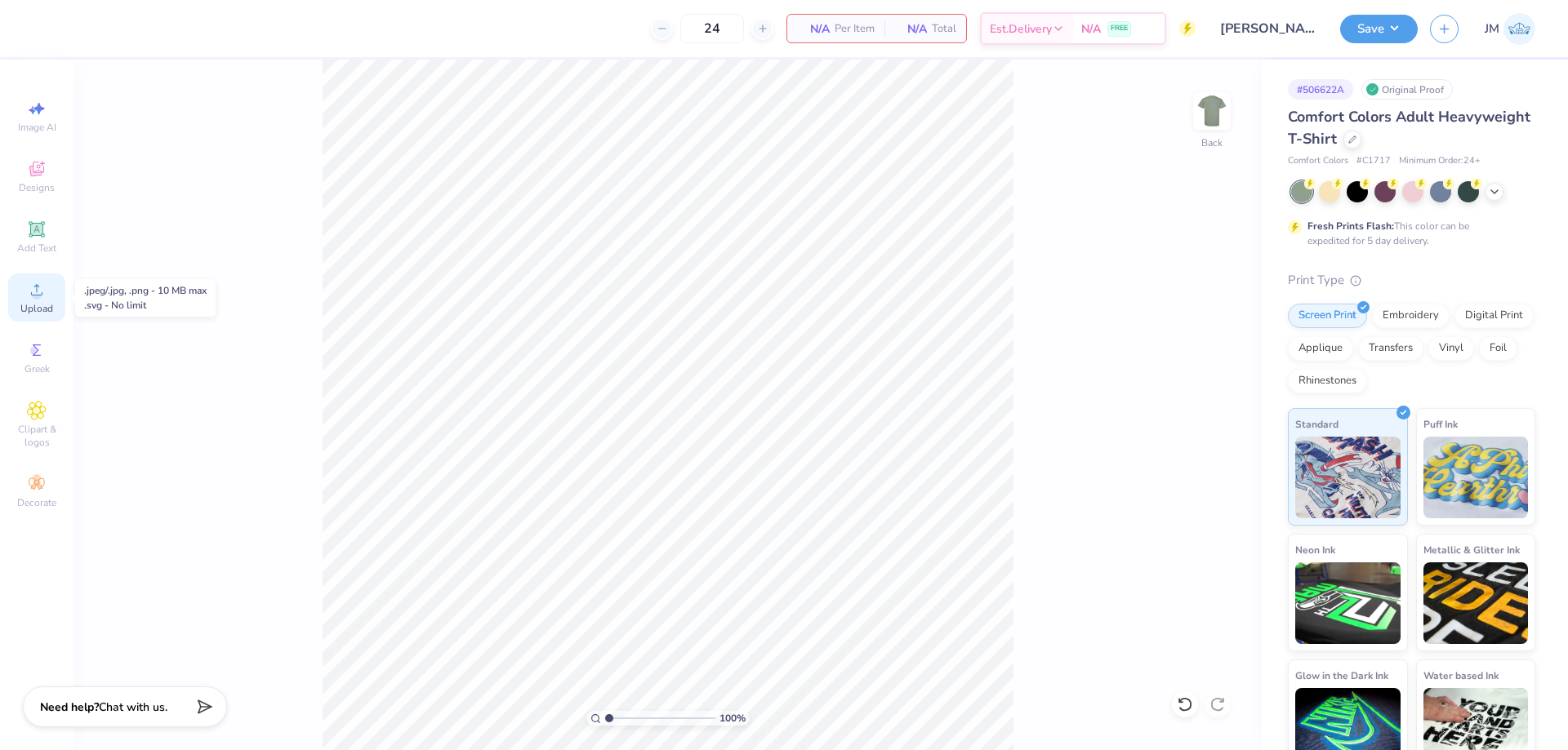
click at [43, 301] on div "Upload" at bounding box center [37, 297] width 57 height 48
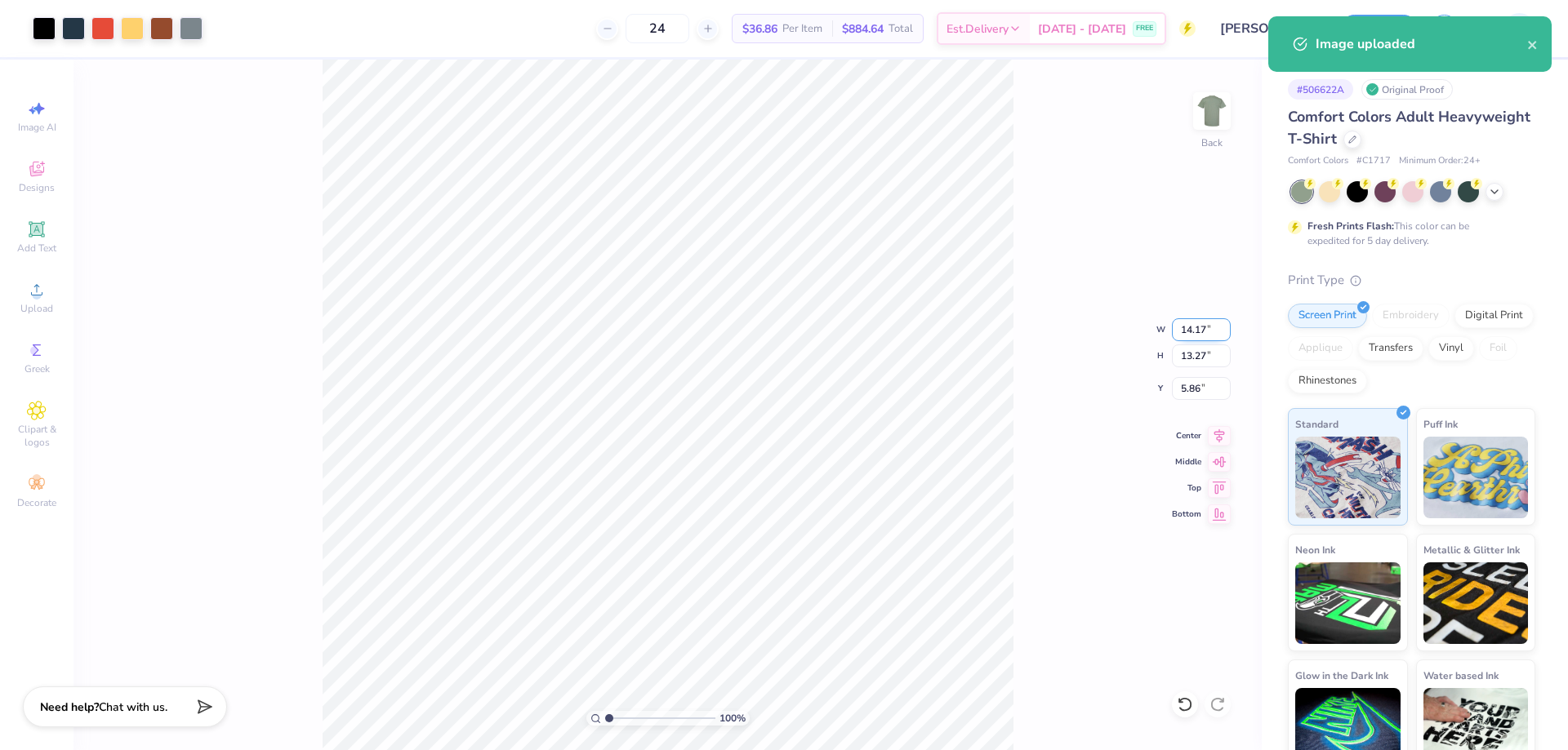
click at [1186, 329] on input "14.17" at bounding box center [1202, 330] width 59 height 23
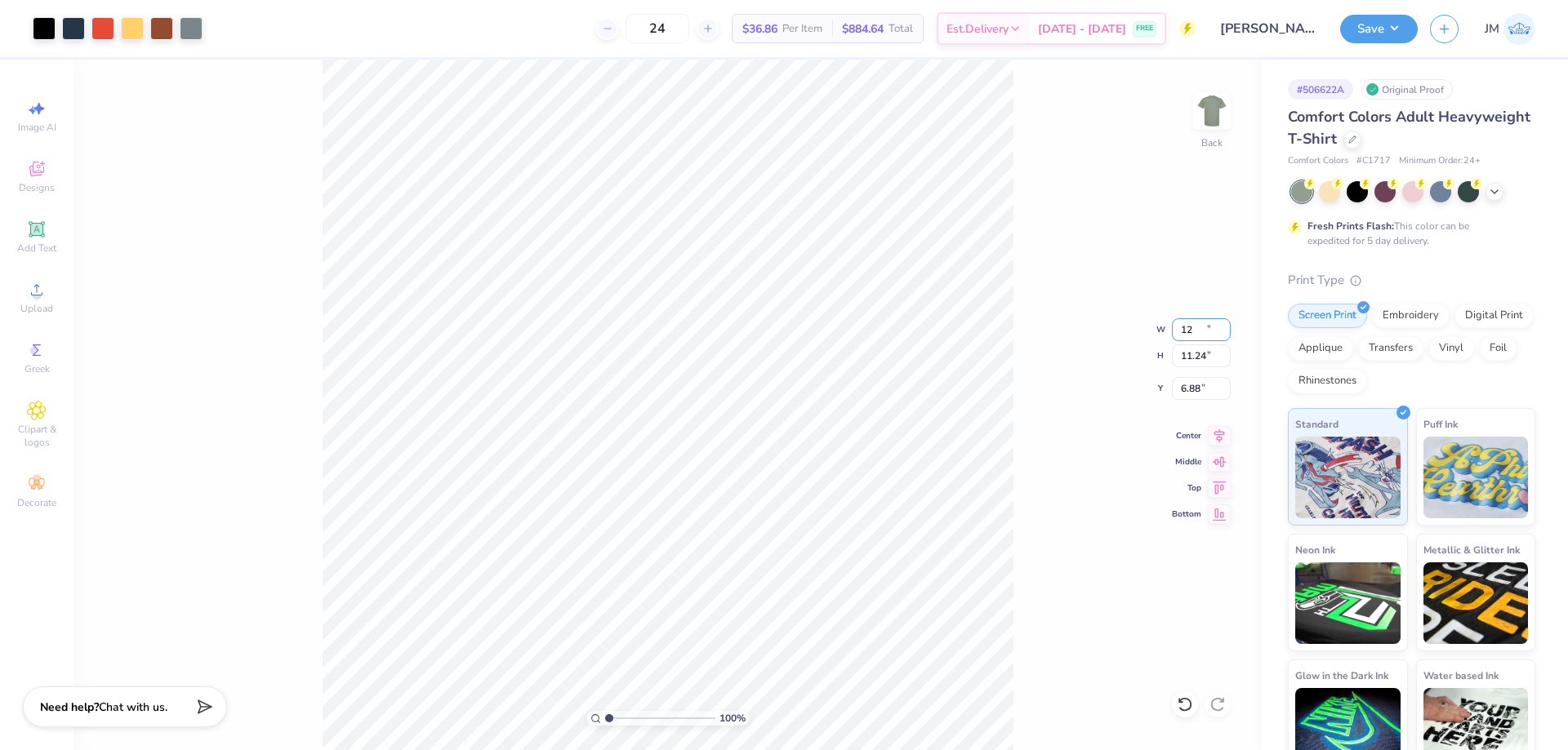
type input "12.00"
type input "11.24"
click at [1188, 394] on input "6.88" at bounding box center [1202, 388] width 59 height 23
type input "3.00"
click at [1215, 431] on icon at bounding box center [1218, 433] width 23 height 20
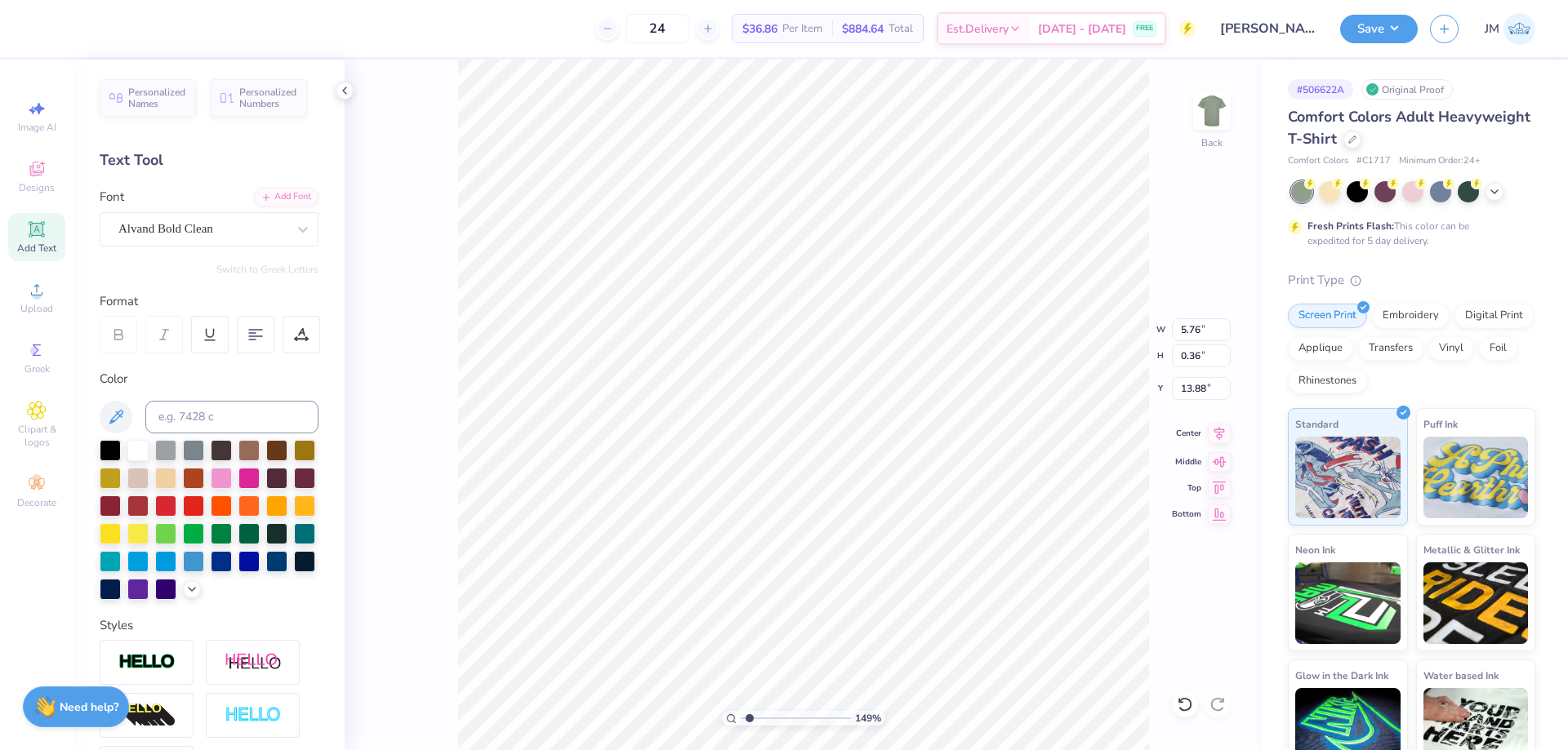
click at [1213, 430] on icon at bounding box center [1218, 433] width 23 height 20
click at [1221, 437] on icon at bounding box center [1218, 433] width 23 height 20
click at [1224, 435] on icon at bounding box center [1218, 433] width 23 height 20
drag, startPoint x: 1209, startPoint y: 351, endPoint x: 1149, endPoint y: 350, distance: 60.0
click at [1153, 350] on div "566 % Back W 0.14 0.14 " H 0.14 0.14 " Y 13.89 13.89 " Center Middle Top Bottom" at bounding box center [803, 405] width 917 height 691
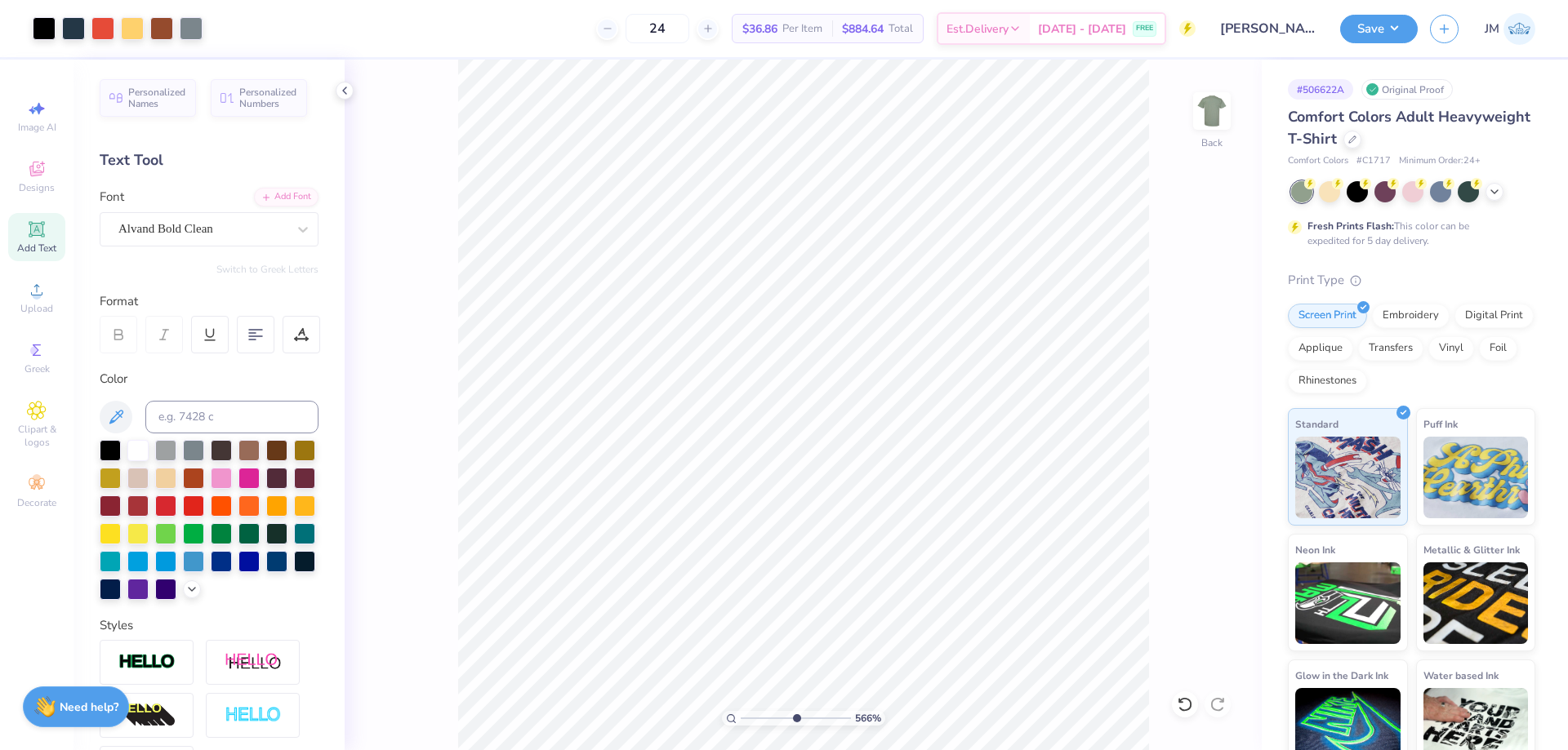
type input "5.66439746210361"
click at [1215, 360] on input "0.14" at bounding box center [1202, 355] width 59 height 23
type input ".2"
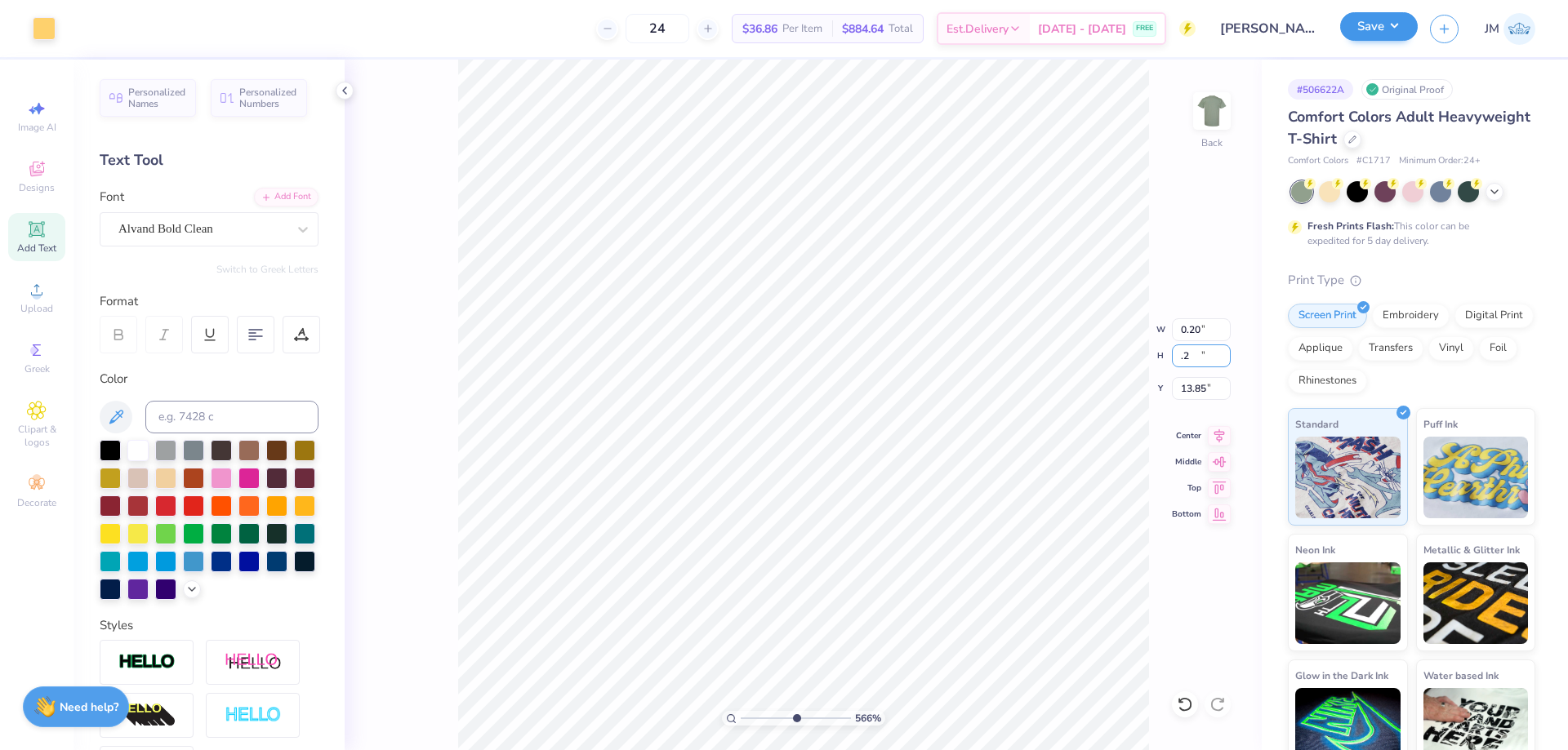
type input "5.66439746210361"
type input "0.20"
type input "13.85"
type input "5.66439746210361"
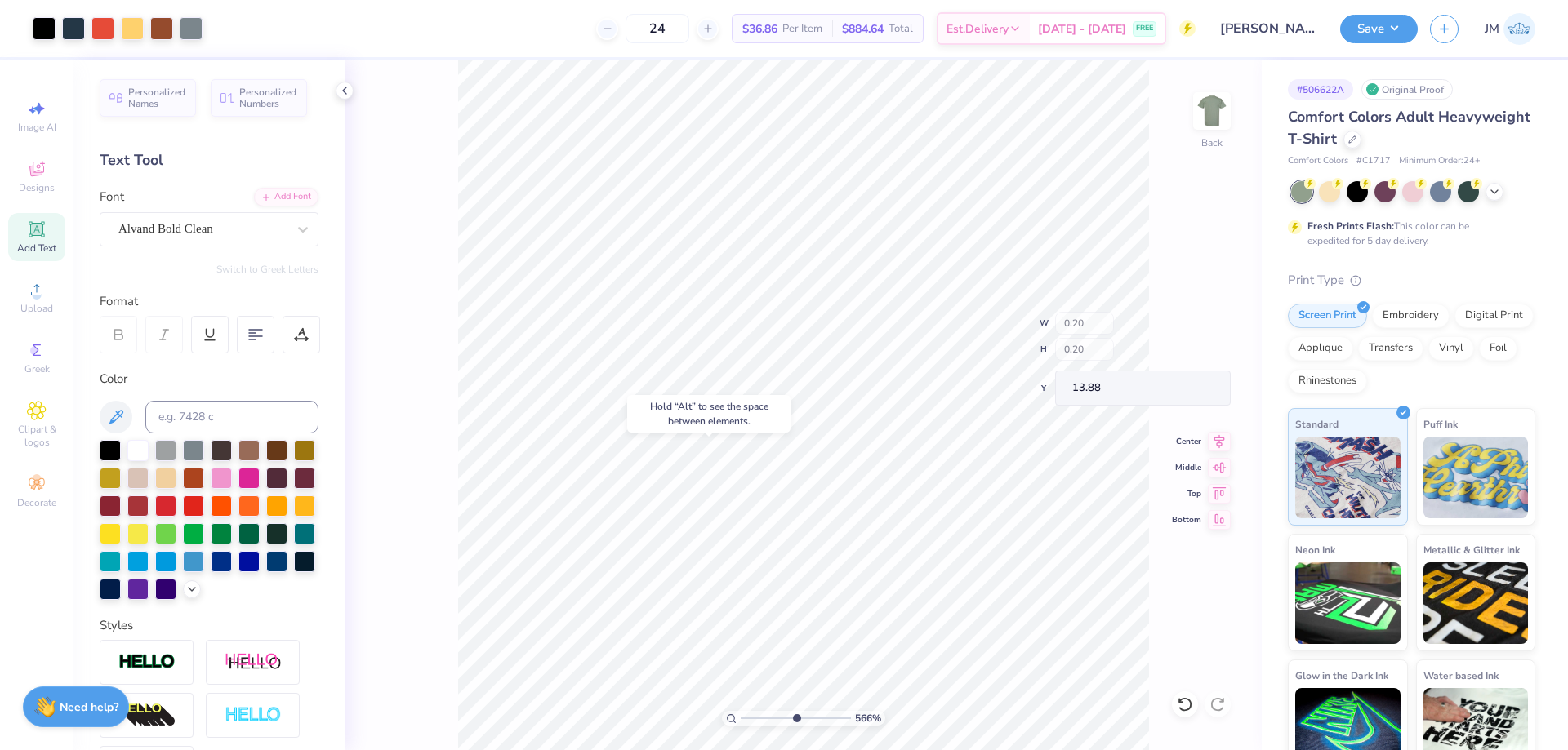
type input "13.88"
click at [1397, 29] on button "Save" at bounding box center [1378, 26] width 78 height 29
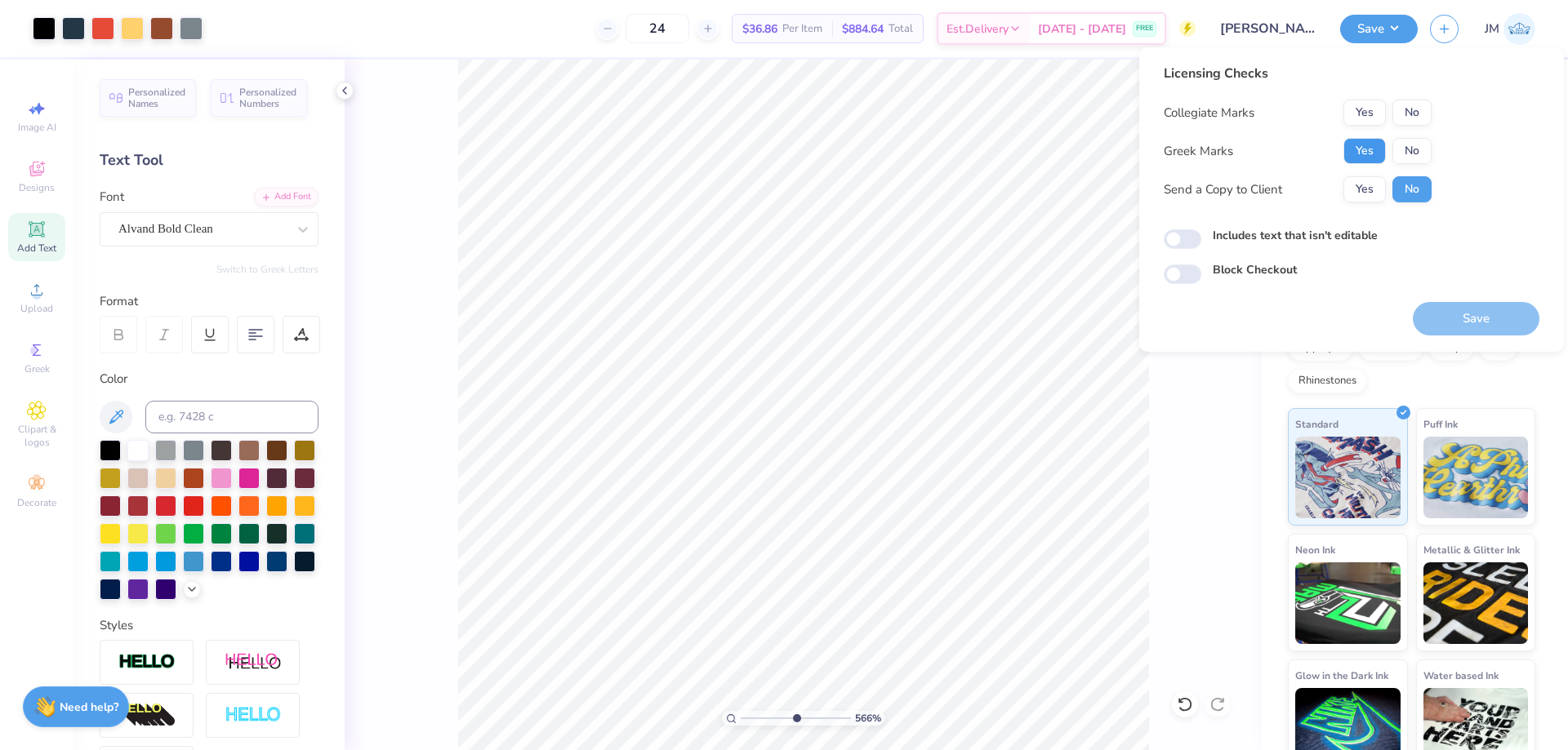
click at [1362, 151] on button "Yes" at bounding box center [1364, 151] width 42 height 26
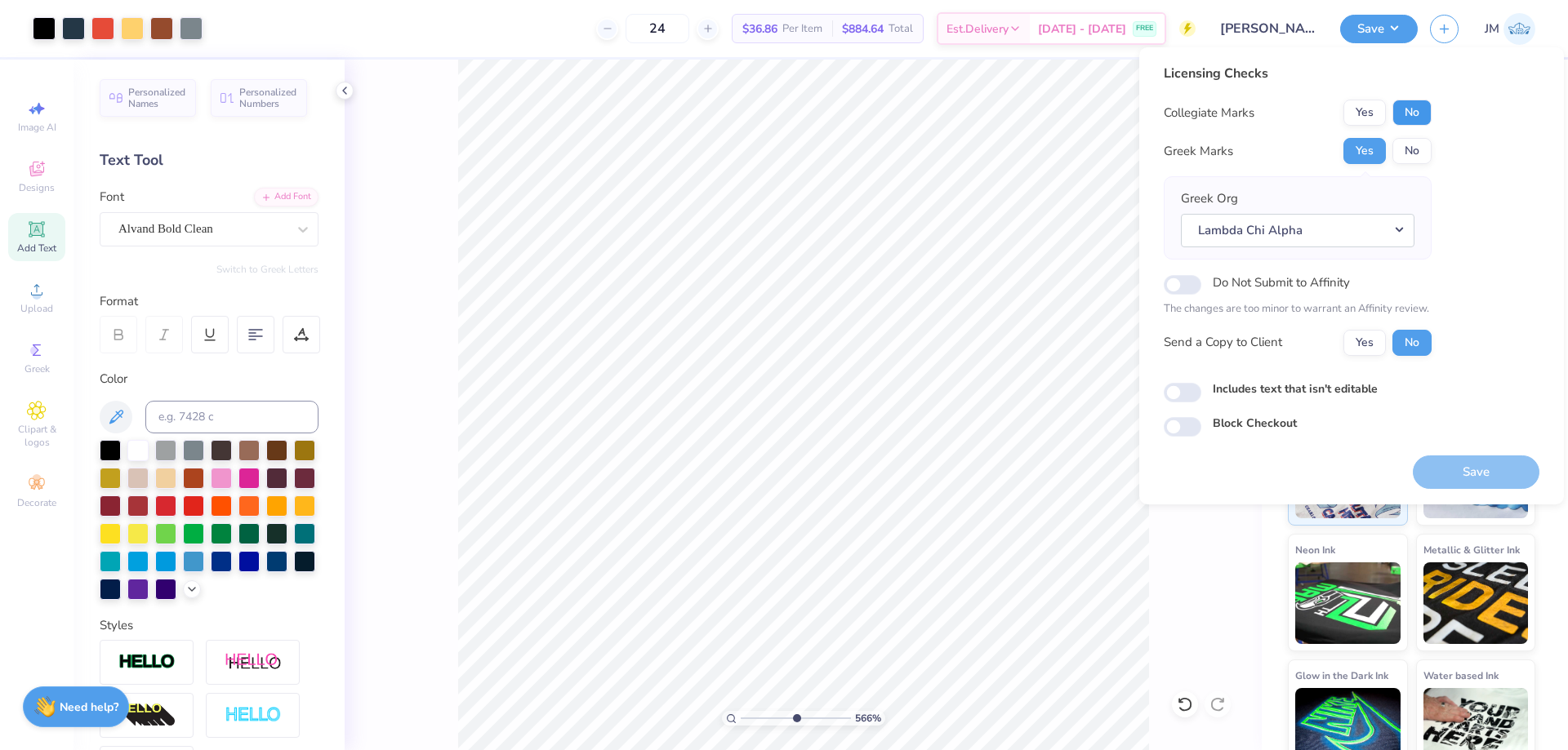
click at [1406, 117] on button "No" at bounding box center [1412, 112] width 39 height 26
click at [1460, 470] on button "Save" at bounding box center [1476, 472] width 126 height 34
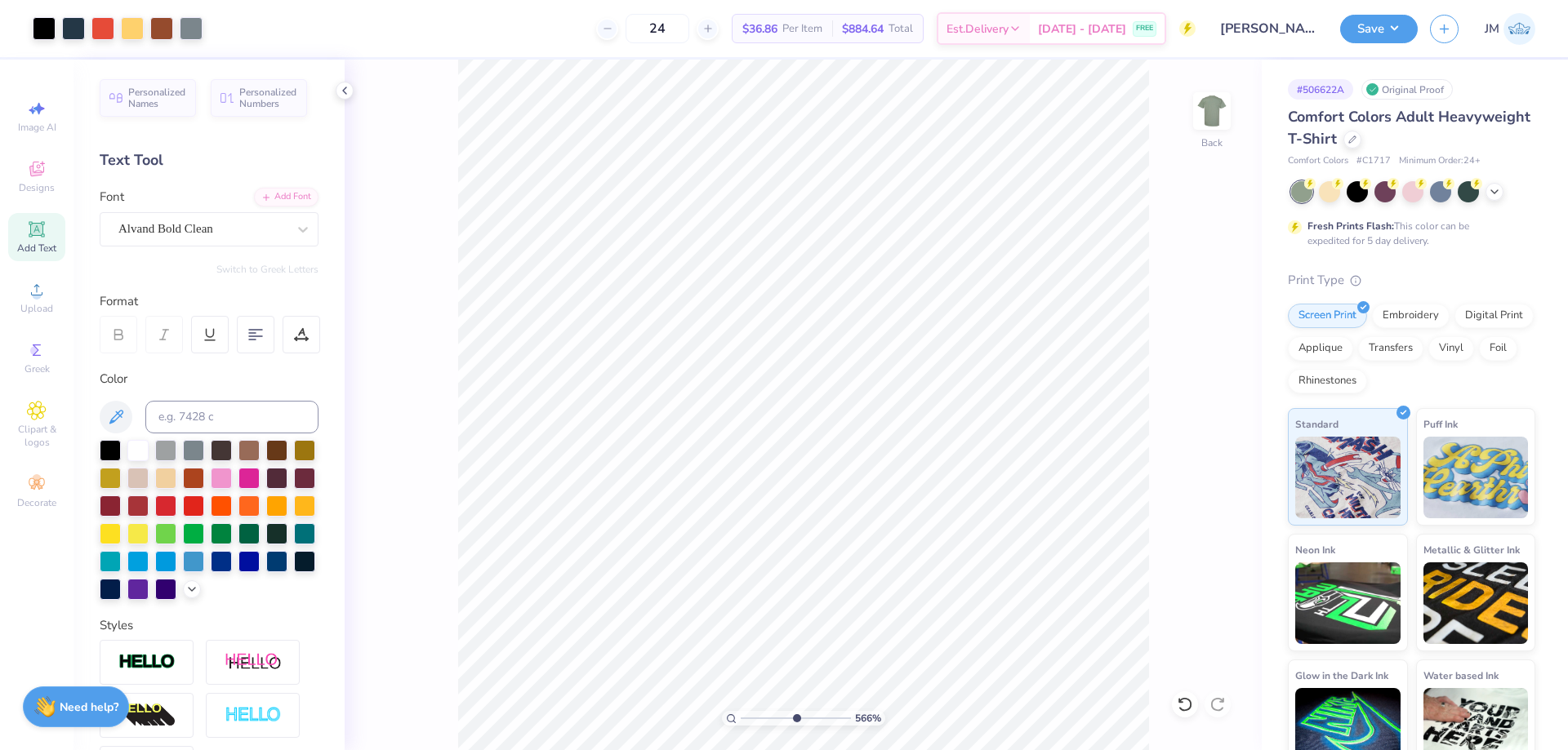
type input "5.66439746210361"
